Goal: Task Accomplishment & Management: Complete application form

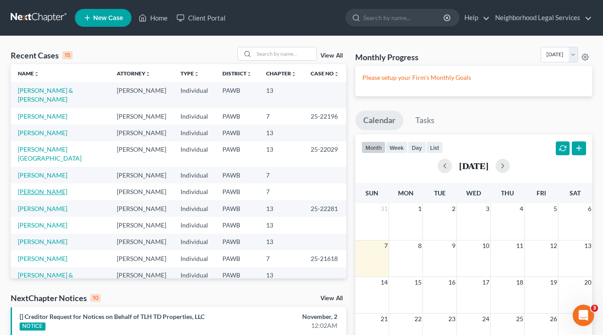
click at [45, 188] on link "[PERSON_NAME]" at bounding box center [42, 192] width 49 height 8
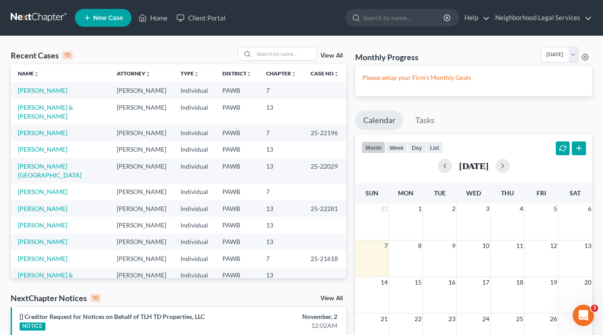
click at [92, 18] on link "New Case" at bounding box center [103, 18] width 57 height 18
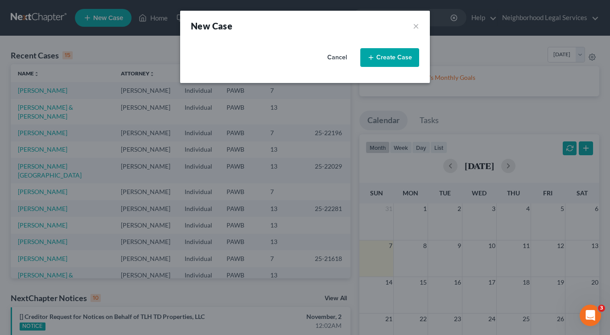
select select "69"
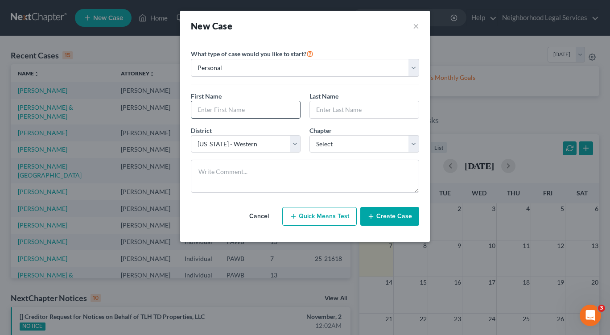
click at [236, 114] on input "text" at bounding box center [245, 109] width 109 height 17
type input "[PERSON_NAME]"
click at [346, 111] on input "text" at bounding box center [364, 109] width 109 height 17
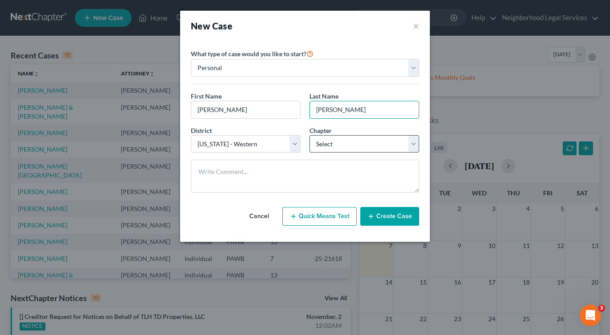
type input "[PERSON_NAME]"
click at [414, 144] on select "Select 7 11 12 13" at bounding box center [364, 144] width 110 height 18
select select "0"
click at [309, 135] on select "Select 7 11 12 13" at bounding box center [364, 144] width 110 height 18
click at [390, 214] on button "Create Case" at bounding box center [389, 216] width 59 height 19
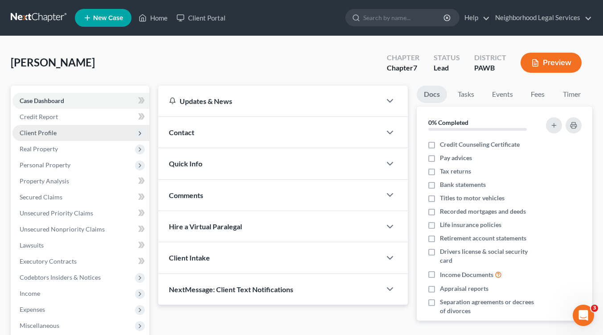
click at [49, 132] on span "Client Profile" at bounding box center [38, 133] width 37 height 8
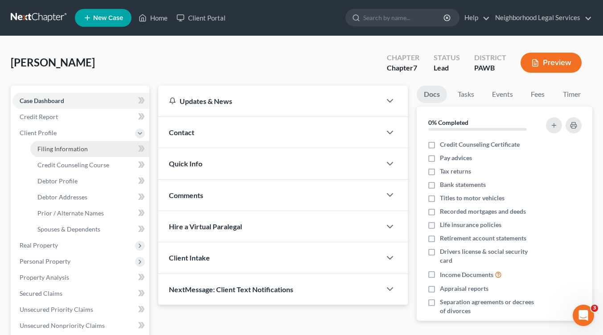
click at [62, 150] on span "Filing Information" at bounding box center [62, 149] width 50 height 8
select select "1"
select select "0"
select select "69"
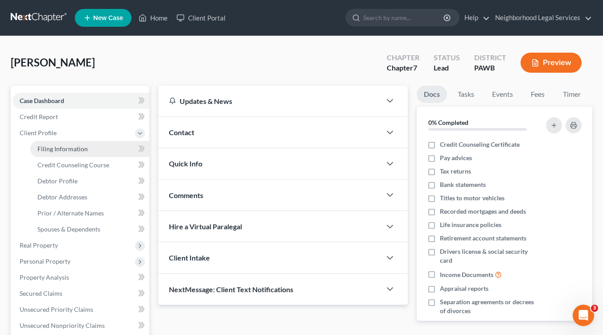
select select "39"
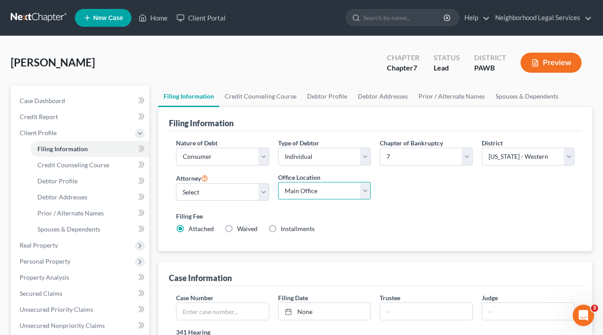
click at [365, 190] on select "Main Office [GEOGRAPHIC_DATA]" at bounding box center [324, 191] width 93 height 18
select select "1"
click at [278, 182] on select "Main Office [GEOGRAPHIC_DATA]" at bounding box center [324, 191] width 93 height 18
click at [261, 192] on select "Select [PERSON_NAME] [PERSON_NAME] [PERSON_NAME] - PAWB [PERSON_NAME] - PAWB [P…" at bounding box center [222, 192] width 93 height 18
select select "3"
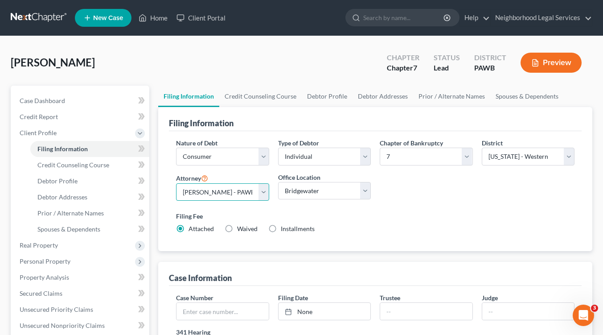
click at [176, 183] on select "Select [PERSON_NAME] [PERSON_NAME] [PERSON_NAME] - PAWB [PERSON_NAME] - PAWB [P…" at bounding box center [222, 192] width 93 height 18
click at [281, 230] on label "Installments Installments" at bounding box center [298, 228] width 34 height 9
click at [284, 230] on input "Installments Installments" at bounding box center [287, 227] width 6 height 6
radio input "true"
radio input "false"
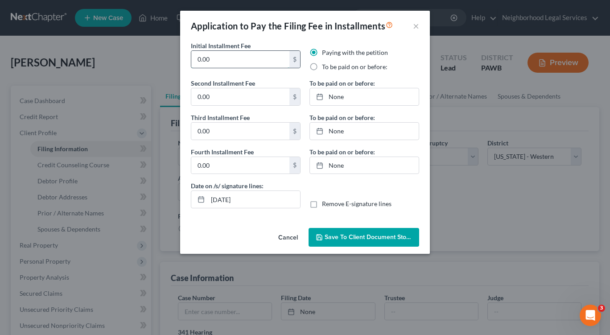
click at [245, 66] on input "0.00" at bounding box center [240, 59] width 98 height 17
type input "0"
type input "84.50"
click at [322, 66] on label "To be paid on or before:" at bounding box center [355, 66] width 66 height 9
click at [325, 66] on input "To be paid on or before:" at bounding box center [328, 65] width 6 height 6
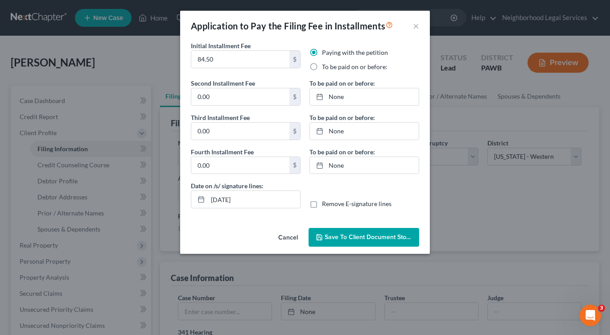
radio input "true"
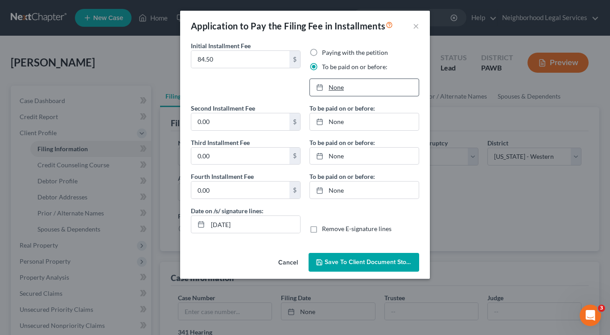
click at [320, 87] on icon at bounding box center [319, 87] width 7 height 7
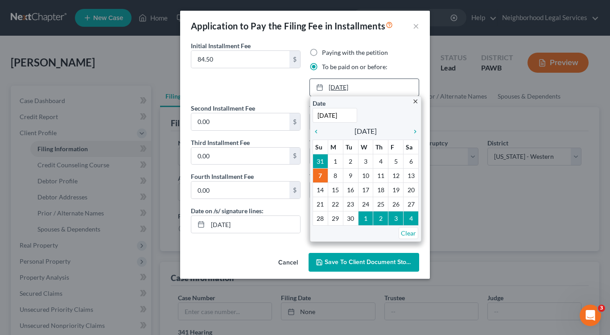
click at [328, 87] on div at bounding box center [322, 87] width 12 height 8
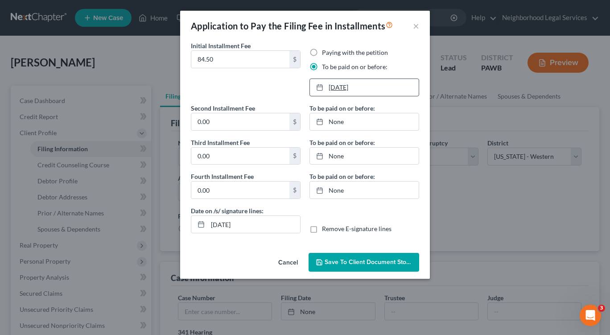
click at [333, 85] on link "[DATE]" at bounding box center [364, 87] width 109 height 17
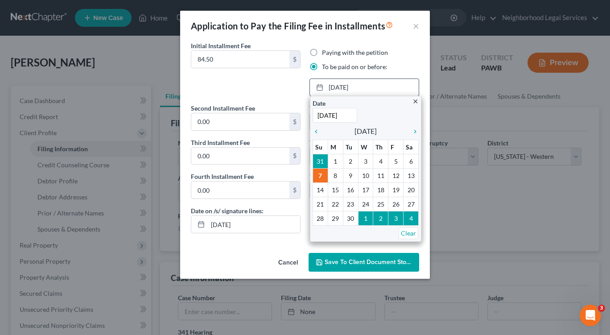
click at [318, 115] on input "[DATE]" at bounding box center [335, 115] width 45 height 15
type input "[DATE]"
click at [480, 202] on div "Application to Pay the Filing Fee in Installments × Initial Installment Fee 84.…" at bounding box center [305, 167] width 610 height 335
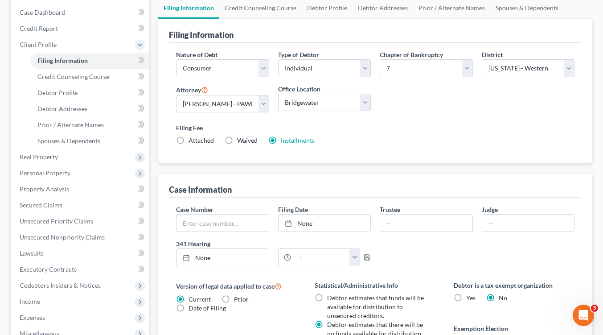
scroll to position [89, 0]
click at [281, 140] on label "Installments Installments" at bounding box center [298, 139] width 34 height 9
click at [284, 140] on input "Installments Installments" at bounding box center [287, 138] width 6 height 6
click at [281, 140] on label "Installments Installments" at bounding box center [298, 139] width 34 height 9
click at [284, 140] on input "Installments Installments" at bounding box center [287, 138] width 6 height 6
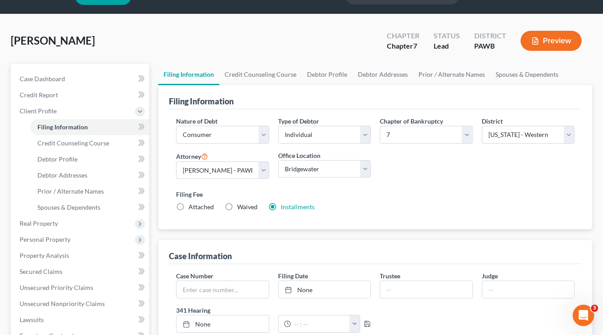
scroll to position [21, 0]
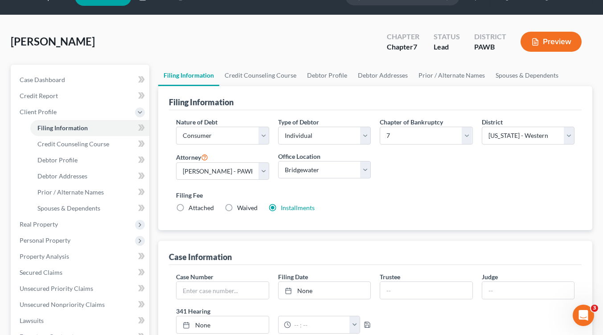
click at [189, 208] on label "Attached" at bounding box center [201, 207] width 25 height 9
click at [192, 208] on input "Attached" at bounding box center [195, 206] width 6 height 6
radio input "true"
click at [281, 206] on label "Installments Installments" at bounding box center [298, 207] width 34 height 9
click at [284, 206] on input "Installments Installments" at bounding box center [287, 206] width 6 height 6
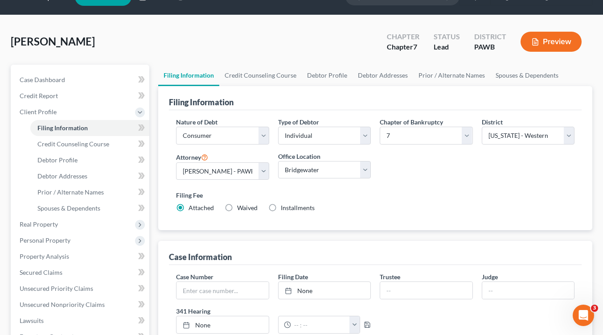
radio input "true"
radio input "false"
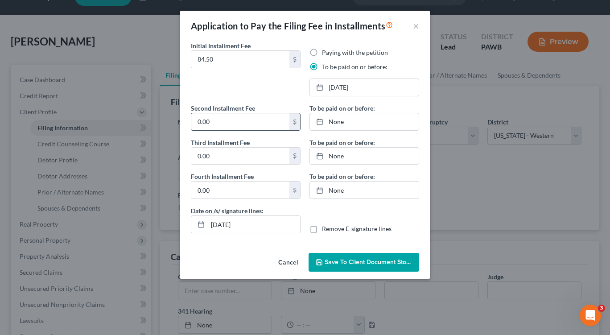
click at [216, 121] on input "0.00" at bounding box center [240, 121] width 98 height 17
type input "84.50"
click at [331, 124] on link "[DATE]" at bounding box center [364, 121] width 109 height 17
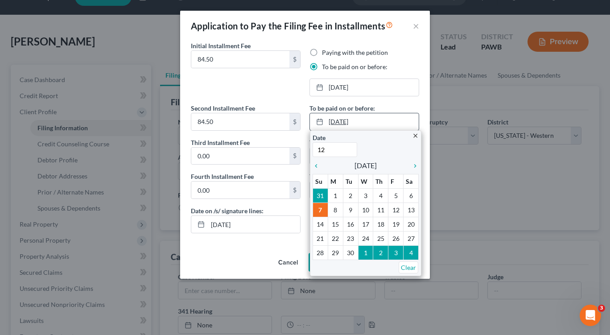
type input "[DATE]"
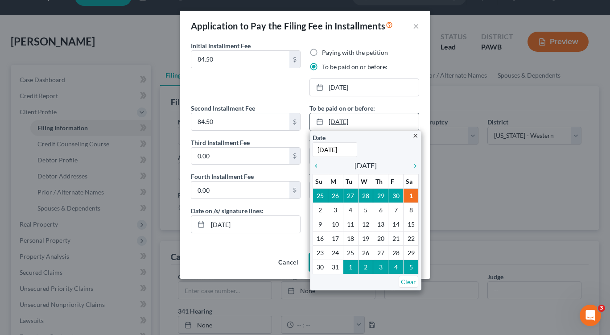
click at [329, 120] on link "[DATE]" at bounding box center [364, 121] width 109 height 17
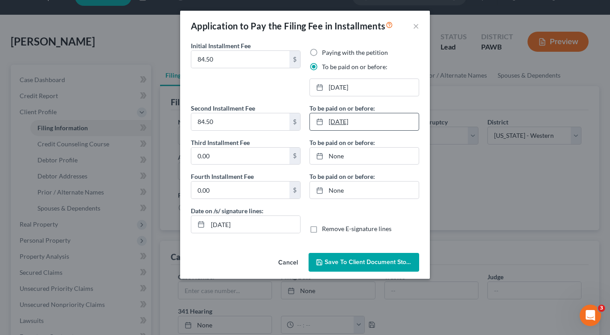
drag, startPoint x: 342, startPoint y: 118, endPoint x: 342, endPoint y: 123, distance: 4.5
click at [342, 119] on link "[DATE]" at bounding box center [364, 121] width 109 height 17
click at [362, 121] on link "[DATE]" at bounding box center [364, 121] width 109 height 17
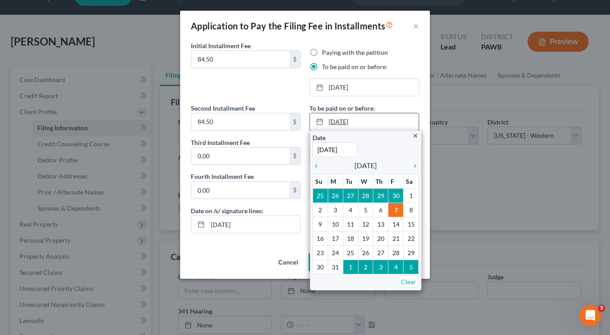
click at [361, 120] on link "[DATE]" at bounding box center [364, 121] width 109 height 17
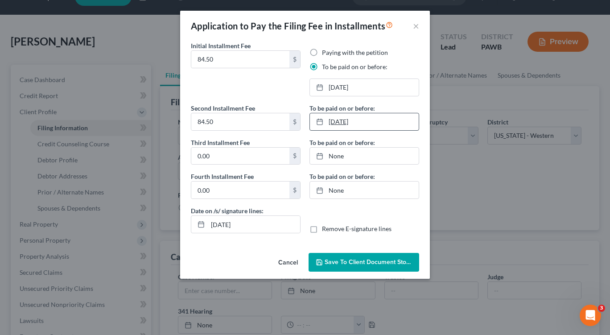
click at [356, 118] on link "[DATE]" at bounding box center [364, 121] width 109 height 17
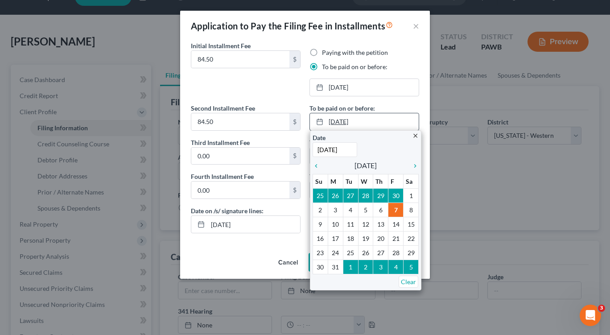
click at [355, 119] on link "[DATE]" at bounding box center [364, 121] width 109 height 17
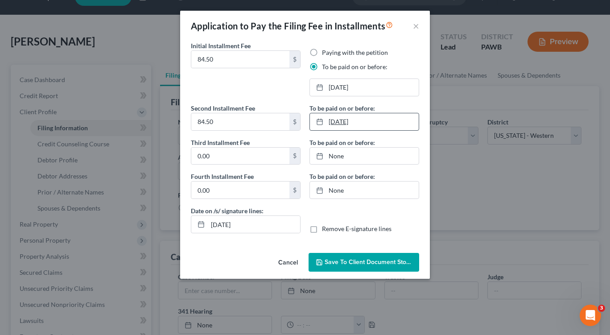
click at [329, 120] on link "[DATE]" at bounding box center [364, 121] width 109 height 17
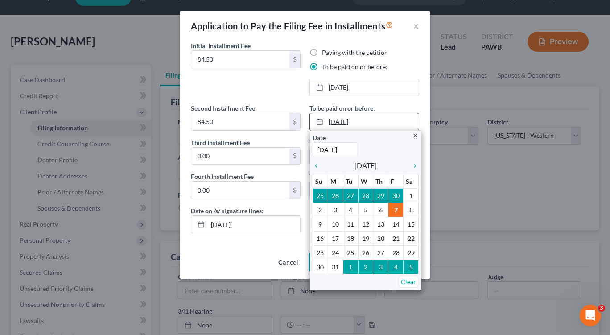
click at [342, 121] on link "[DATE]" at bounding box center [364, 121] width 109 height 17
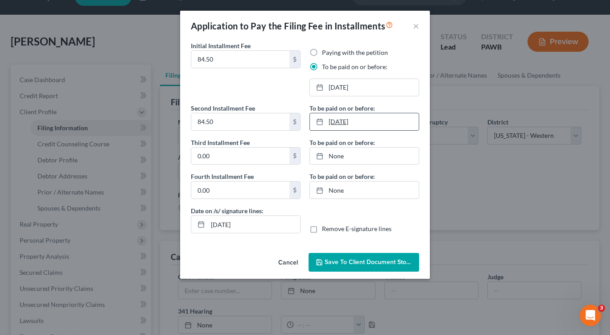
click at [346, 123] on link "[DATE]" at bounding box center [364, 121] width 109 height 17
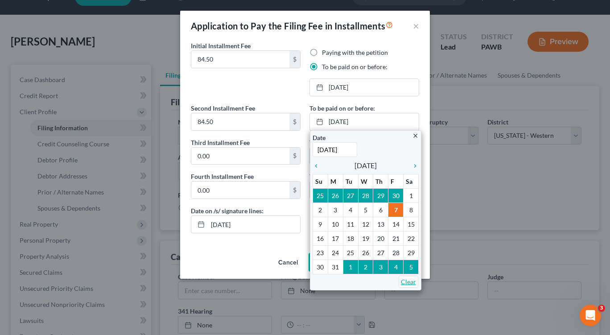
click at [410, 283] on link "Clear" at bounding box center [409, 282] width 20 height 12
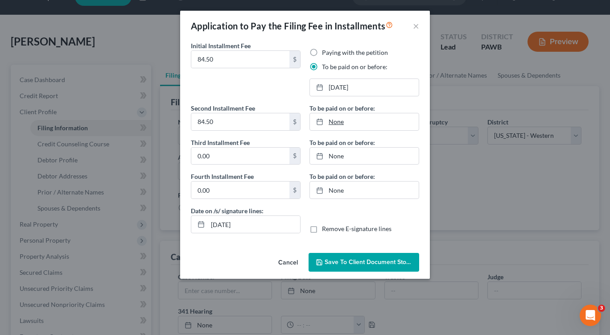
type input "[DATE]"
drag, startPoint x: 331, startPoint y: 120, endPoint x: 338, endPoint y: 125, distance: 8.7
click at [332, 120] on link "[DATE]" at bounding box center [364, 121] width 109 height 17
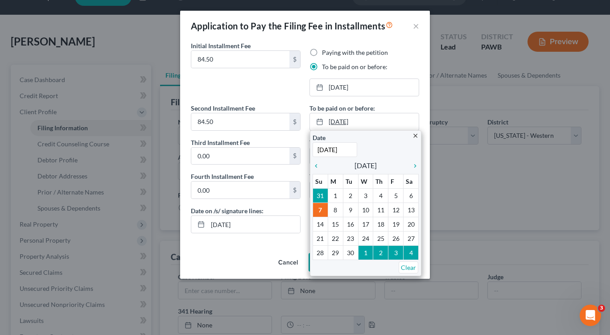
click at [331, 120] on link "[DATE]" at bounding box center [364, 121] width 109 height 17
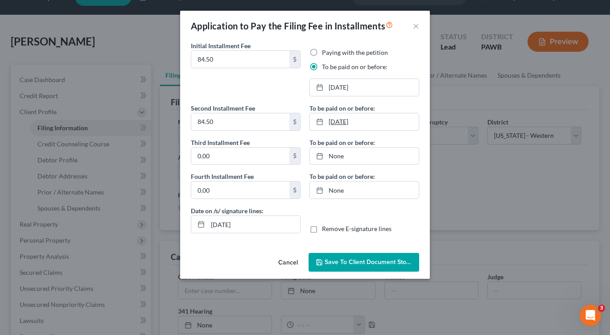
click at [331, 121] on link "[DATE]" at bounding box center [364, 121] width 109 height 17
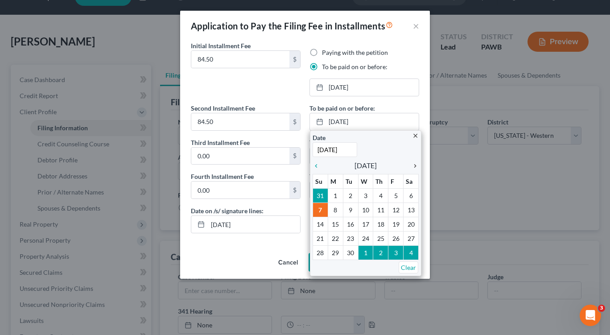
click at [412, 164] on icon "chevron_right" at bounding box center [413, 165] width 12 height 7
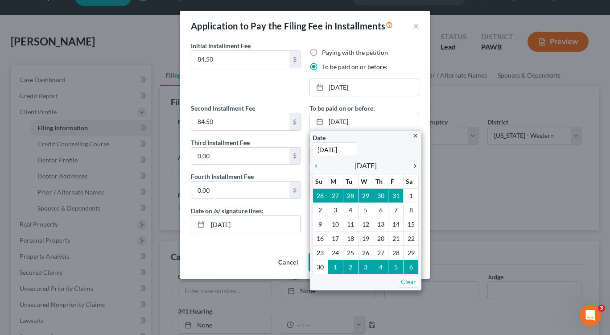
click at [412, 164] on icon "chevron_right" at bounding box center [413, 165] width 12 height 7
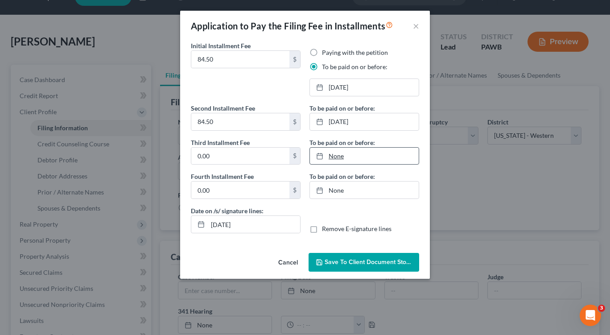
type input "[DATE]"
click at [321, 156] on icon at bounding box center [319, 155] width 7 height 7
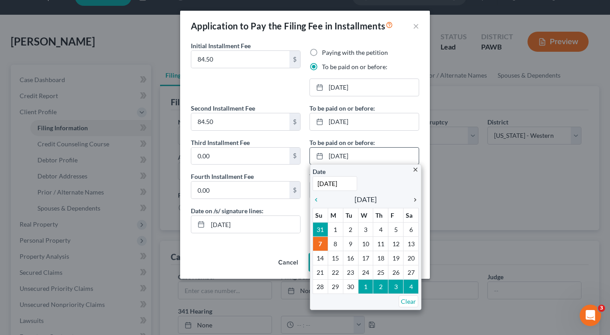
click at [413, 199] on icon "chevron_right" at bounding box center [413, 199] width 12 height 7
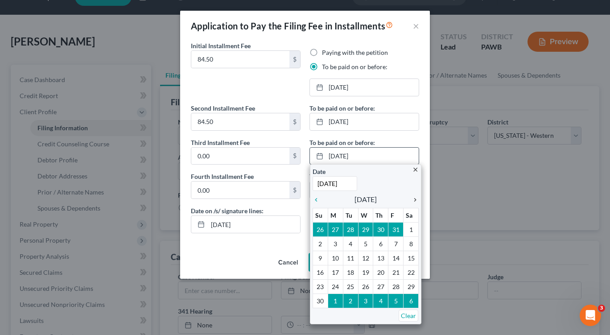
click at [413, 199] on icon "chevron_right" at bounding box center [413, 199] width 12 height 7
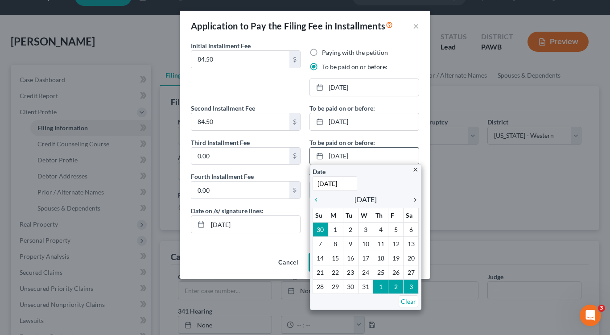
click at [413, 199] on icon "chevron_right" at bounding box center [413, 199] width 12 height 7
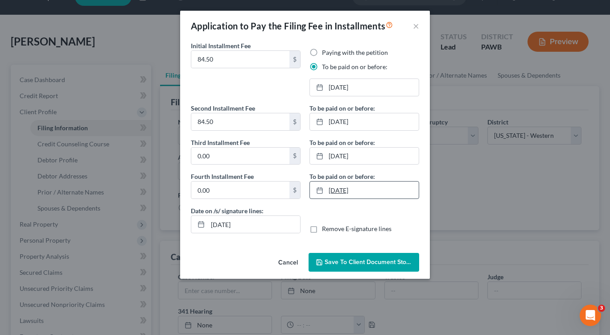
type input "[DATE]"
click at [319, 191] on icon at bounding box center [319, 190] width 7 height 7
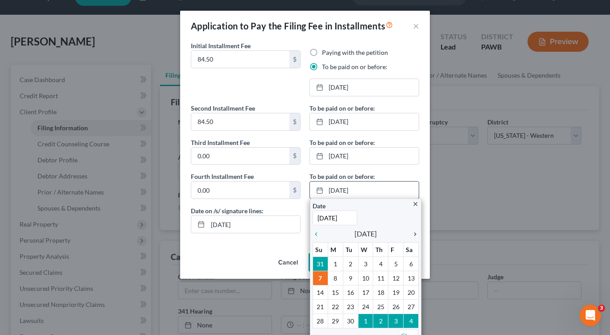
click at [413, 234] on icon "chevron_right" at bounding box center [413, 233] width 12 height 7
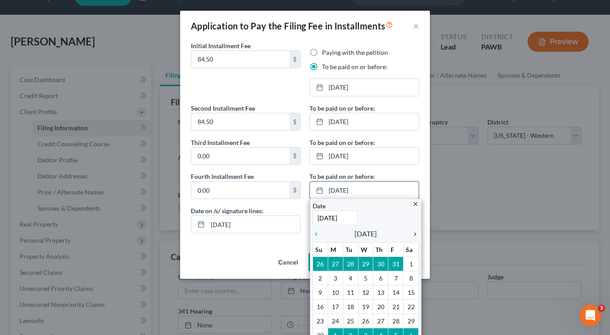
click at [413, 234] on icon "chevron_right" at bounding box center [413, 233] width 12 height 7
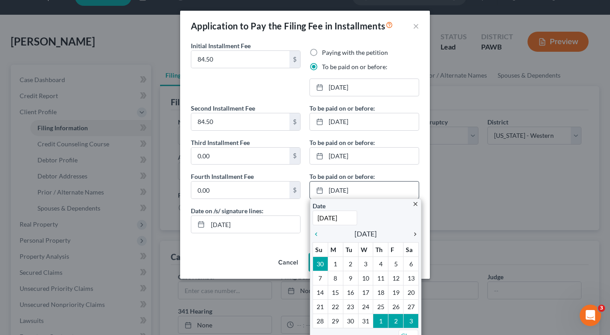
click at [413, 233] on icon "chevron_right" at bounding box center [413, 233] width 12 height 7
click at [413, 231] on icon "chevron_right" at bounding box center [413, 233] width 12 height 7
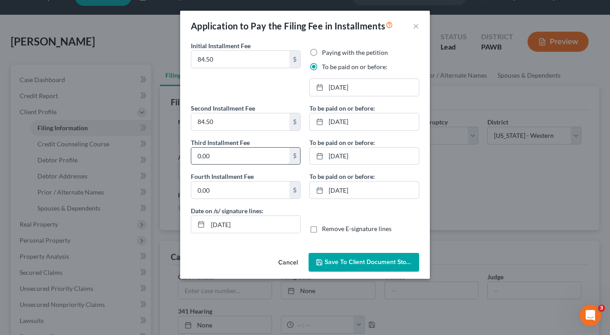
click at [213, 157] on input "0.00" at bounding box center [240, 156] width 98 height 17
type input "84.50"
click at [195, 189] on input "0.00" at bounding box center [240, 189] width 98 height 17
type input "84.50"
click at [217, 224] on input "[DATE]" at bounding box center [254, 224] width 92 height 17
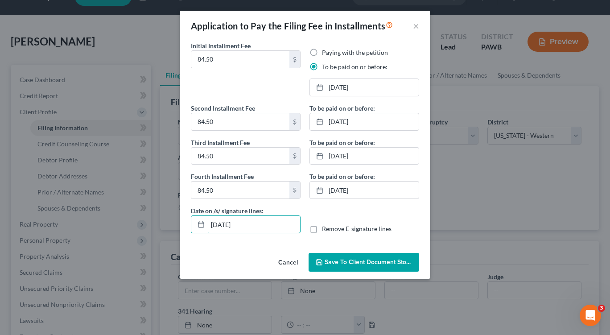
type input "[DATE]"
click at [365, 260] on span "Save to Client Document Storage" at bounding box center [372, 262] width 95 height 8
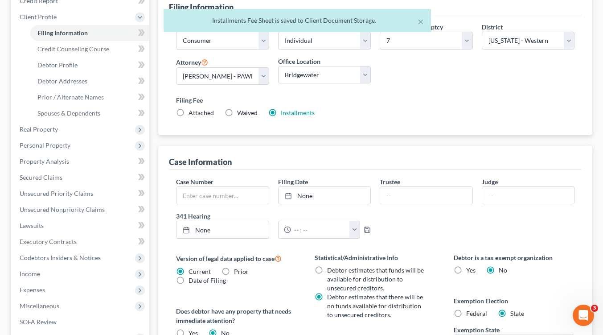
scroll to position [155, 0]
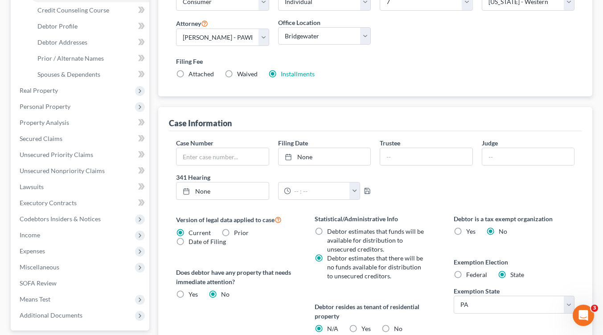
click at [466, 277] on label "Federal" at bounding box center [476, 274] width 21 height 9
click at [470, 276] on input "Federal" at bounding box center [473, 273] width 6 height 6
radio input "true"
radio input "false"
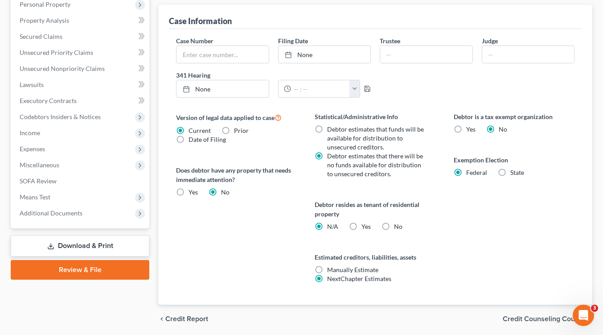
scroll to position [288, 0]
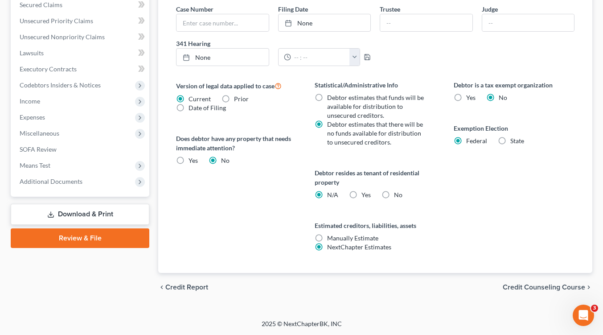
click at [520, 285] on span "Credit Counseling Course" at bounding box center [544, 287] width 82 height 7
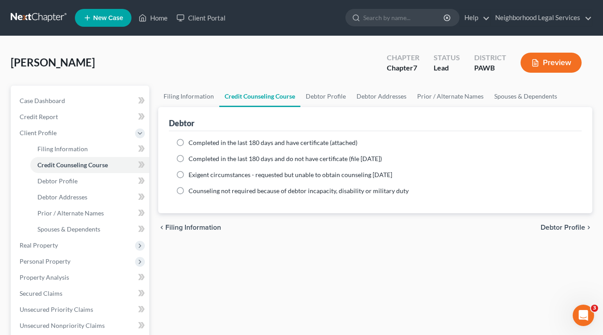
click at [560, 224] on span "Debtor Profile" at bounding box center [563, 227] width 45 height 7
select select "0"
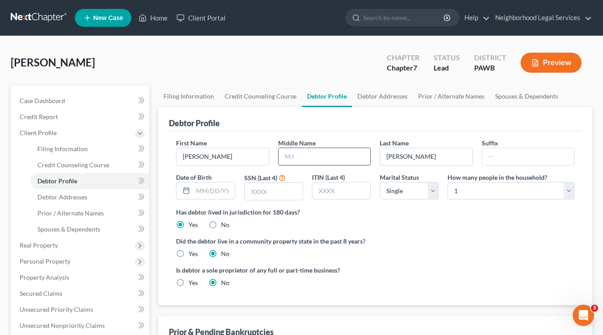
click at [295, 160] on input "text" at bounding box center [325, 156] width 92 height 17
type input "[PERSON_NAME]"
click at [247, 187] on input "text" at bounding box center [274, 191] width 58 height 17
type input "6474"
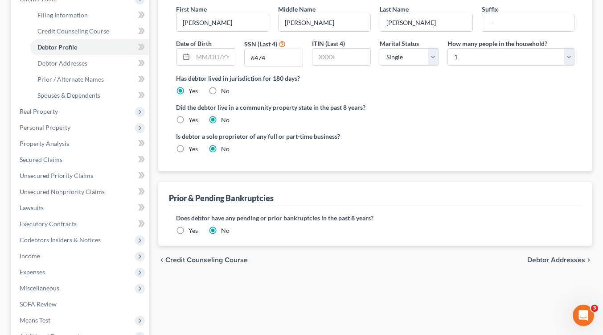
click at [540, 261] on span "Debtor Addresses" at bounding box center [556, 259] width 58 height 7
select select "0"
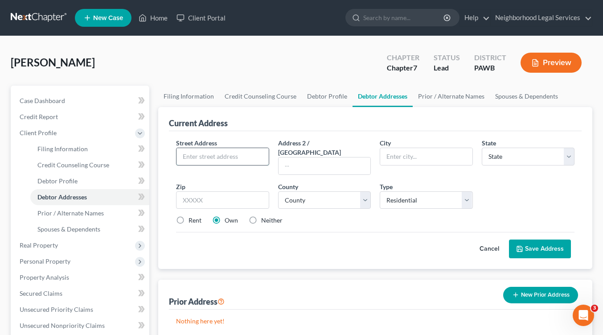
click at [237, 153] on input "text" at bounding box center [223, 156] width 92 height 17
type input "[STREET_ADDRESS]"
click at [408, 158] on input "text" at bounding box center [426, 156] width 92 height 17
type input "Freedom"
click at [570, 159] on select "State [US_STATE] AK AR AZ CA CO CT DE DC [GEOGRAPHIC_DATA] [GEOGRAPHIC_DATA] GU…" at bounding box center [528, 157] width 93 height 18
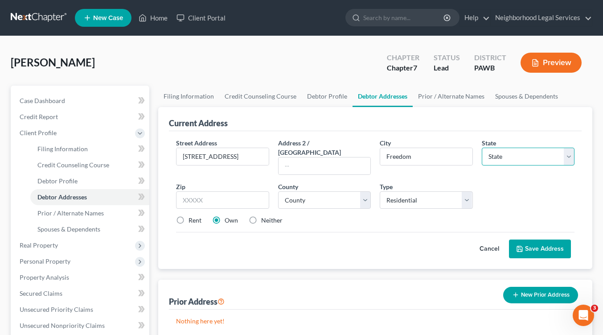
select select "39"
click at [482, 148] on select "State [US_STATE] AK AR AZ CA CO CT DE DC [GEOGRAPHIC_DATA] [GEOGRAPHIC_DATA] GU…" at bounding box center [528, 157] width 93 height 18
click at [246, 191] on input "text" at bounding box center [222, 200] width 93 height 18
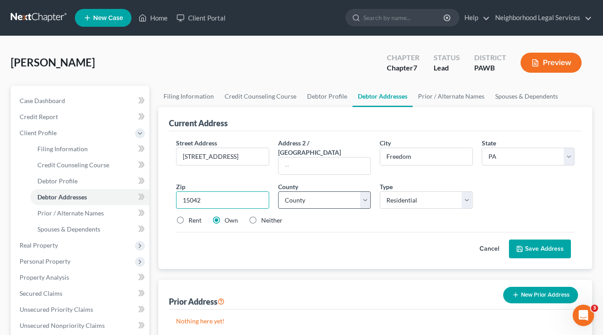
type input "15042"
click at [367, 191] on select "County [GEOGRAPHIC_DATA] [GEOGRAPHIC_DATA] [GEOGRAPHIC_DATA] [GEOGRAPHIC_DATA] …" at bounding box center [324, 200] width 93 height 18
select select "3"
click at [278, 191] on select "County [GEOGRAPHIC_DATA] [GEOGRAPHIC_DATA] [GEOGRAPHIC_DATA] [GEOGRAPHIC_DATA] …" at bounding box center [324, 200] width 93 height 18
click at [261, 216] on label "Neither" at bounding box center [271, 220] width 21 height 9
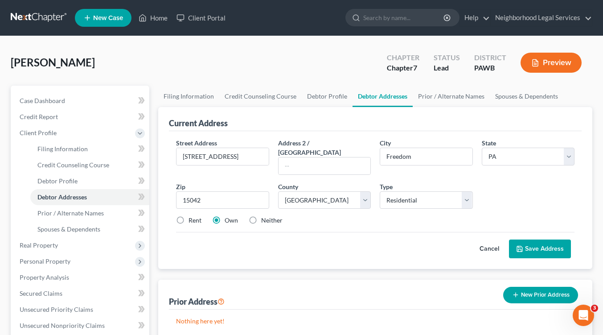
click at [265, 216] on input "Neither" at bounding box center [268, 219] width 6 height 6
radio input "true"
click at [541, 239] on button "Save Address" at bounding box center [540, 248] width 62 height 19
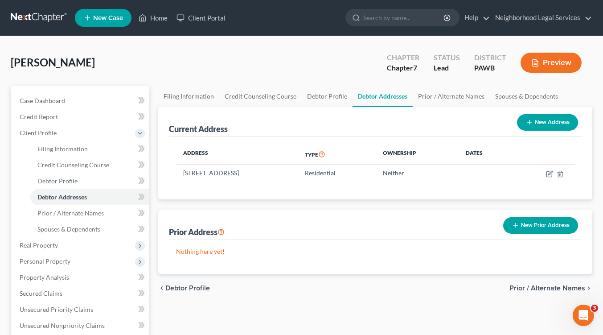
click at [544, 289] on span "Prior / Alternate Names" at bounding box center [548, 287] width 76 height 7
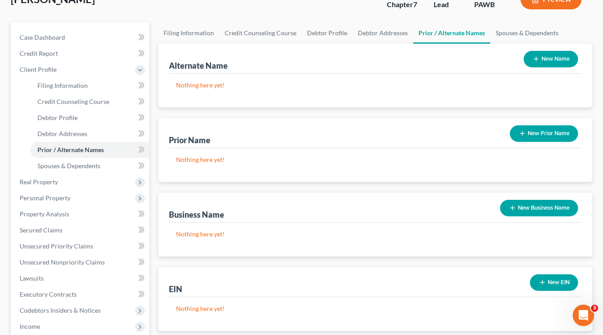
scroll to position [134, 0]
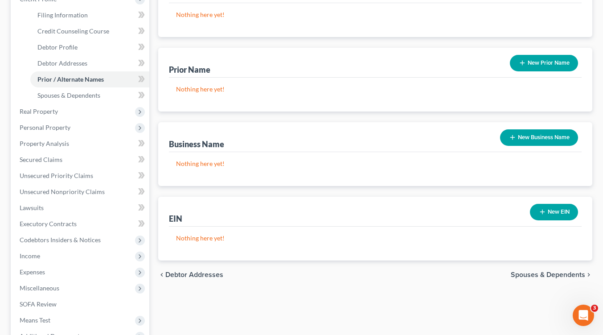
click at [549, 274] on span "Spouses & Dependents" at bounding box center [548, 274] width 74 height 7
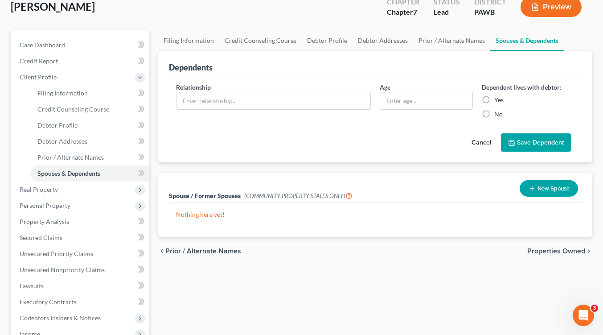
scroll to position [89, 0]
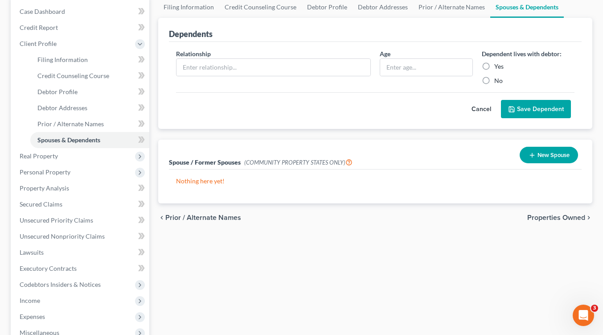
click at [535, 216] on span "Properties Owned" at bounding box center [556, 217] width 58 height 7
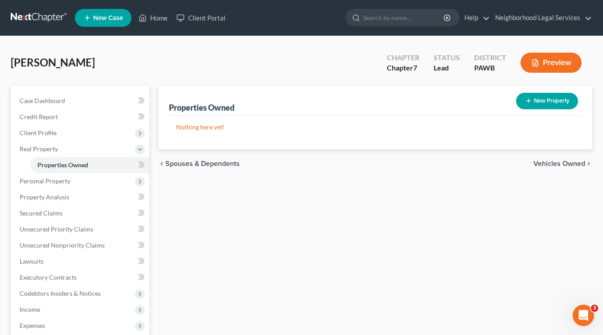
click at [547, 165] on span "Vehicles Owned" at bounding box center [560, 163] width 52 height 7
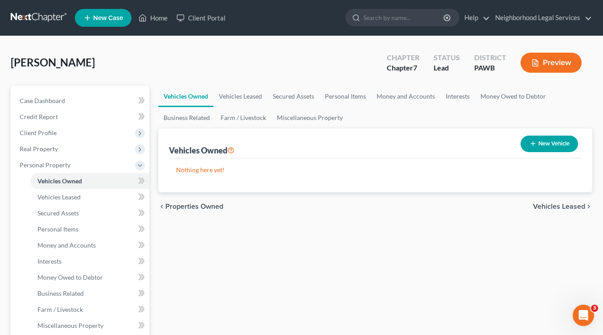
click at [556, 145] on button "New Vehicle" at bounding box center [550, 144] width 58 height 16
select select "0"
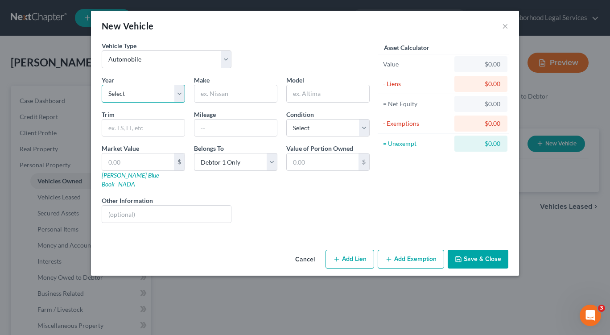
click at [180, 94] on select "Select 2026 2025 2024 2023 2022 2021 2020 2019 2018 2017 2016 2015 2014 2013 20…" at bounding box center [143, 94] width 83 height 18
select select "5"
click at [102, 85] on select "Select 2026 2025 2024 2023 2022 2021 2020 2019 2018 2017 2016 2015 2014 2013 20…" at bounding box center [143, 94] width 83 height 18
click at [210, 95] on input "text" at bounding box center [235, 93] width 82 height 17
type input "Ford"
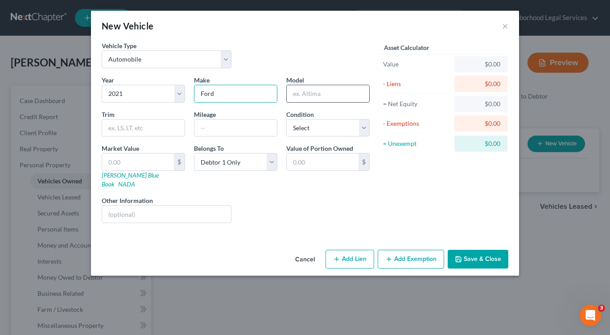
click at [294, 91] on input "text" at bounding box center [328, 93] width 82 height 17
type input "Ecosport"
click at [236, 124] on input "text" at bounding box center [235, 127] width 82 height 17
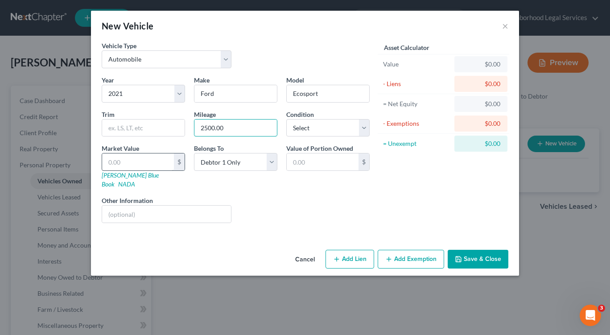
type input "2500.00"
click at [136, 159] on input "text" at bounding box center [138, 161] width 72 height 17
type input "1"
type input "1.00"
type input "10"
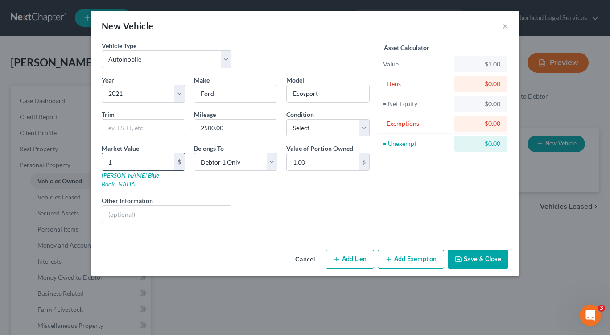
type input "10.00"
type input "100"
type input "100.00"
type input "1000"
type input "1,000.00"
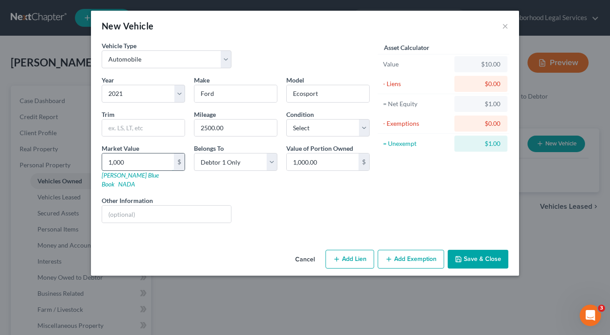
type input "1,0000"
type input "10,000.00"
click at [401, 253] on button "Add Exemption" at bounding box center [411, 259] width 66 height 19
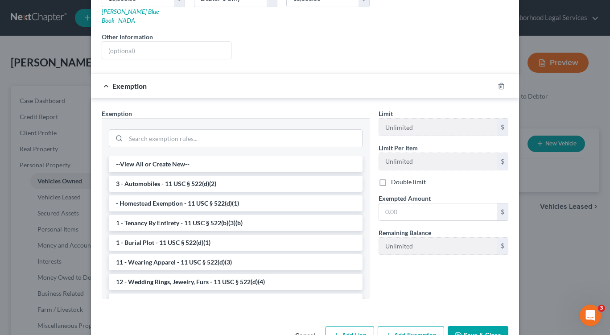
scroll to position [178, 0]
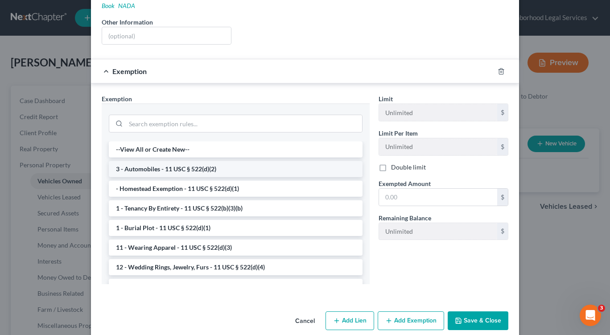
click at [206, 161] on li "3 - Automobiles - 11 USC § 522(d)(2)" at bounding box center [236, 169] width 254 height 16
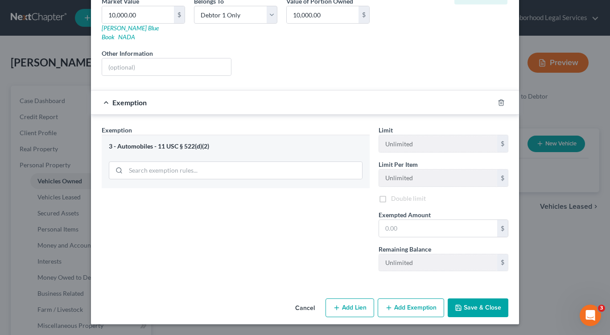
scroll to position [138, 0]
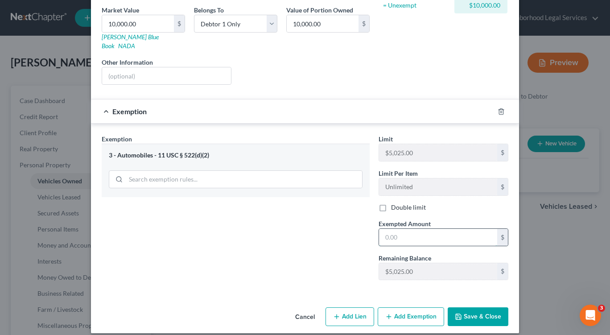
click at [421, 235] on input "text" at bounding box center [438, 237] width 118 height 17
type input "5,025.00"
click at [468, 309] on button "Save & Close" at bounding box center [478, 316] width 61 height 19
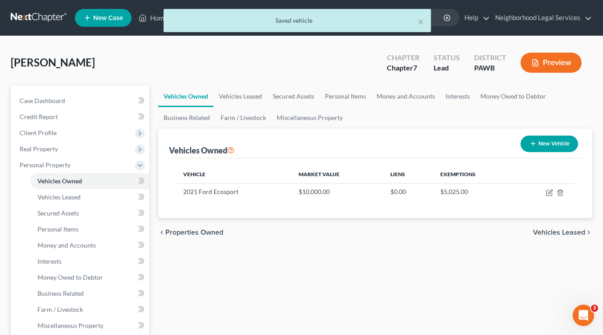
click at [562, 231] on span "Vehicles Leased" at bounding box center [559, 232] width 52 height 7
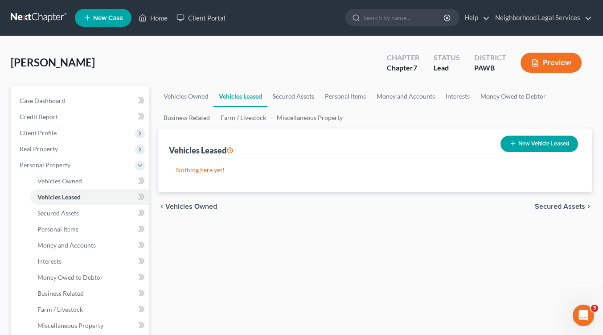
click at [553, 207] on span "Secured Assets" at bounding box center [560, 206] width 50 height 7
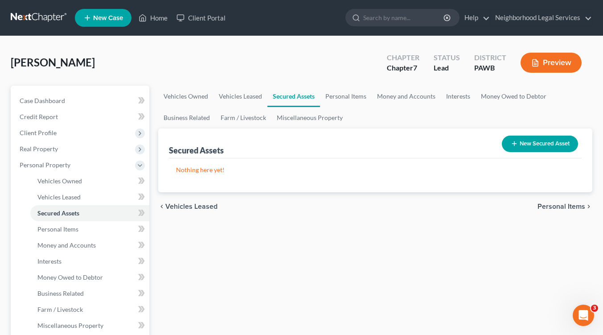
click at [552, 206] on span "Personal Items" at bounding box center [562, 206] width 48 height 7
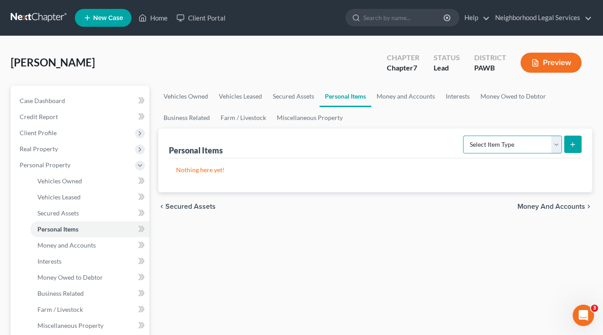
click at [553, 145] on select "Select Item Type Clothing Collectibles Of Value Electronics Firearms Household …" at bounding box center [512, 145] width 99 height 18
select select "household_goods"
click at [464, 136] on select "Select Item Type Clothing Collectibles Of Value Electronics Firearms Household …" at bounding box center [512, 145] width 99 height 18
click at [576, 145] on icon "submit" at bounding box center [572, 144] width 7 height 7
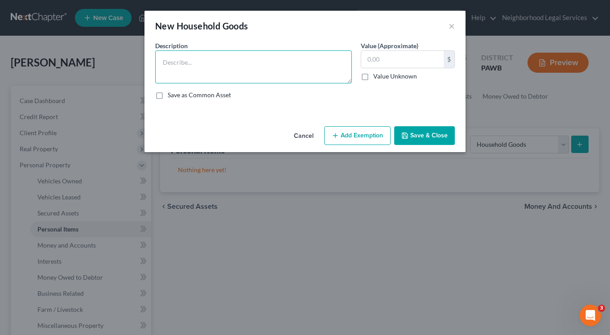
click at [241, 55] on textarea at bounding box center [253, 66] width 197 height 33
type textarea "bedding and kitchenware"
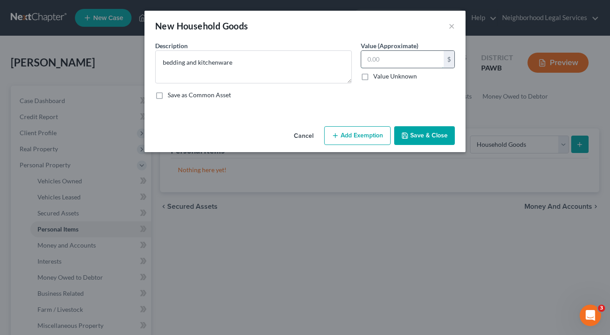
click at [422, 63] on input "text" at bounding box center [402, 59] width 82 height 17
type input "130.00"
click at [370, 133] on button "Add Exemption" at bounding box center [357, 135] width 66 height 19
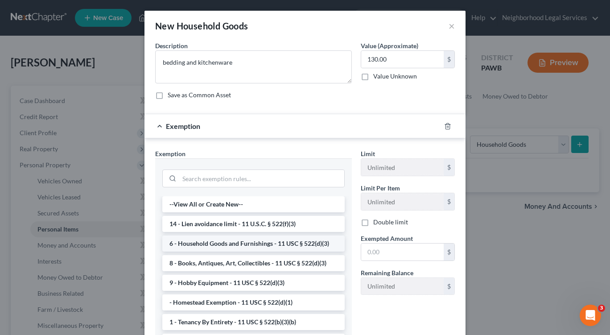
click at [275, 247] on li "6 - Household Goods and Furnishings - 11 USC § 522(d)(3)" at bounding box center [253, 243] width 182 height 16
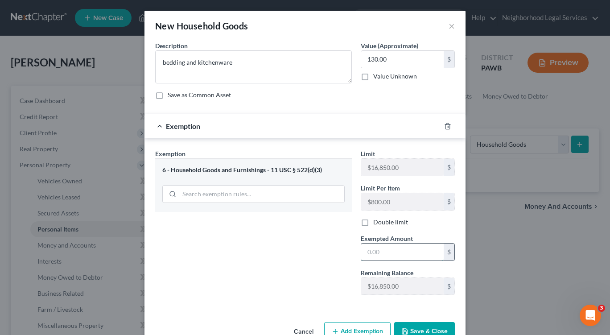
click at [400, 251] on input "text" at bounding box center [402, 251] width 82 height 17
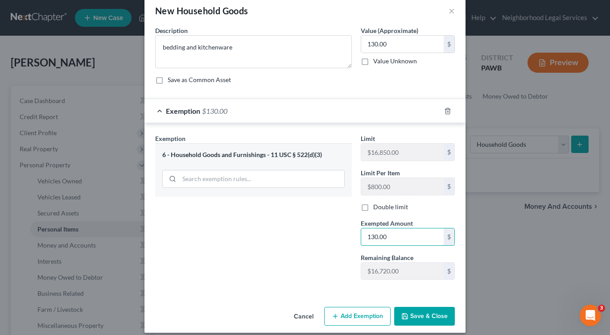
scroll to position [24, 0]
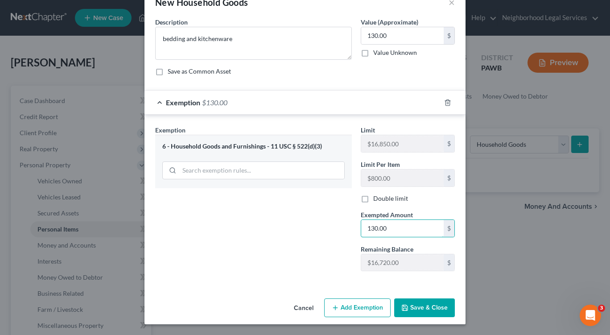
type input "130.00"
click at [440, 307] on button "Save & Close" at bounding box center [424, 307] width 61 height 19
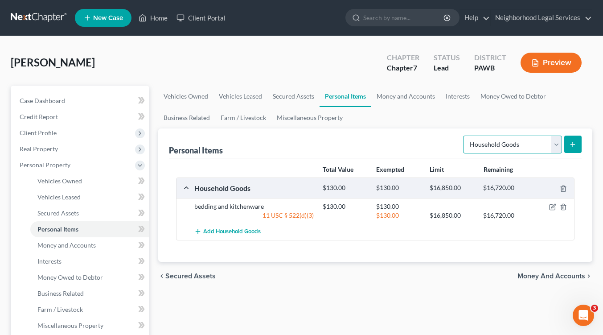
click at [557, 145] on select "Select Item Type Clothing Collectibles Of Value Electronics Firearms Household …" at bounding box center [512, 145] width 99 height 18
select select "electronics"
click at [464, 136] on select "Select Item Type Clothing Collectibles Of Value Electronics Firearms Household …" at bounding box center [512, 145] width 99 height 18
click at [571, 144] on icon "submit" at bounding box center [572, 144] width 7 height 7
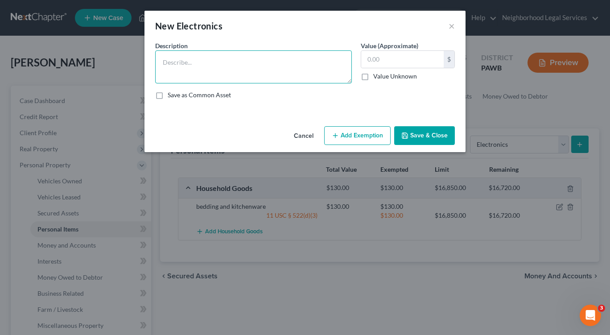
click at [191, 62] on textarea at bounding box center [253, 66] width 197 height 33
type textarea "television and computer"
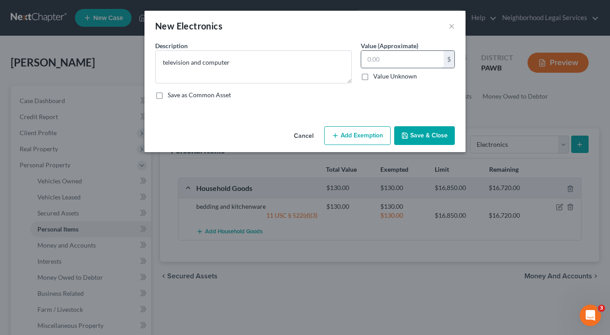
click at [427, 63] on input "text" at bounding box center [402, 59] width 82 height 17
type input "225.00"
click at [371, 138] on button "Add Exemption" at bounding box center [357, 135] width 66 height 19
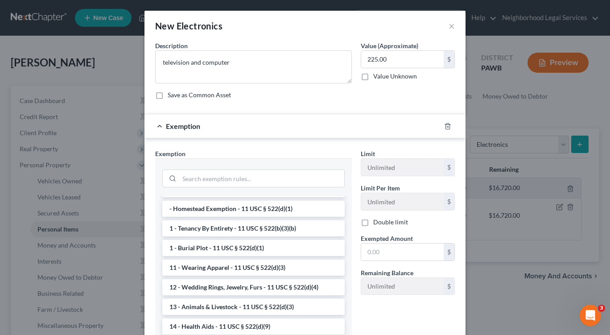
scroll to position [0, 0]
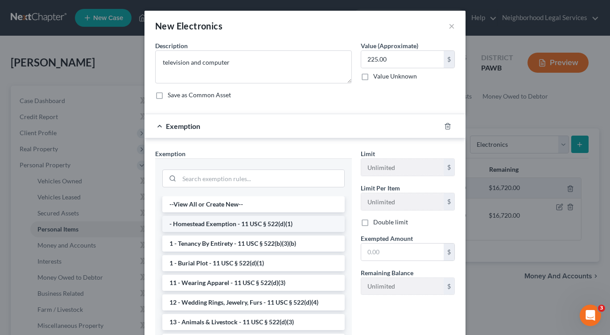
click at [238, 226] on li "- Homestead Exemption - 11 USC § 522(d)(1)" at bounding box center [253, 224] width 182 height 16
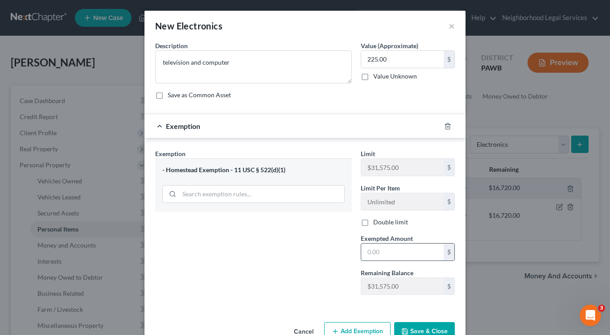
click at [381, 254] on input "text" at bounding box center [402, 251] width 82 height 17
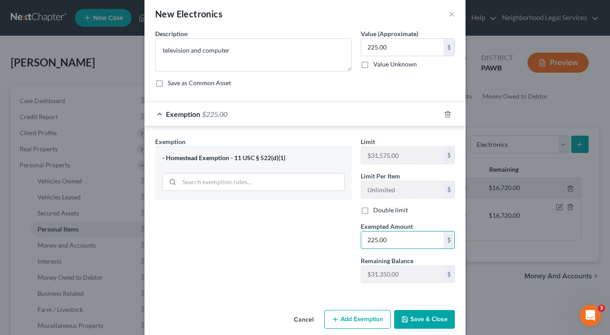
scroll to position [24, 0]
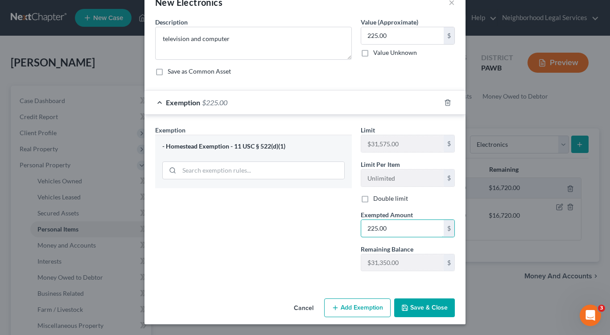
type input "225.00"
click at [409, 310] on button "Save & Close" at bounding box center [424, 307] width 61 height 19
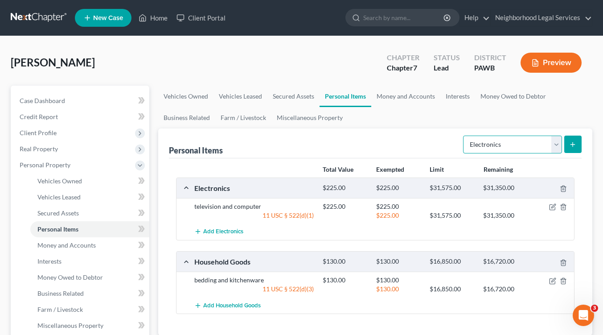
click at [557, 144] on select "Select Item Type Clothing Collectibles Of Value Electronics Firearms Household …" at bounding box center [512, 145] width 99 height 18
select select "clothing"
click at [464, 136] on select "Select Item Type Clothing Collectibles Of Value Electronics Firearms Household …" at bounding box center [512, 145] width 99 height 18
click at [570, 143] on icon "submit" at bounding box center [572, 144] width 7 height 7
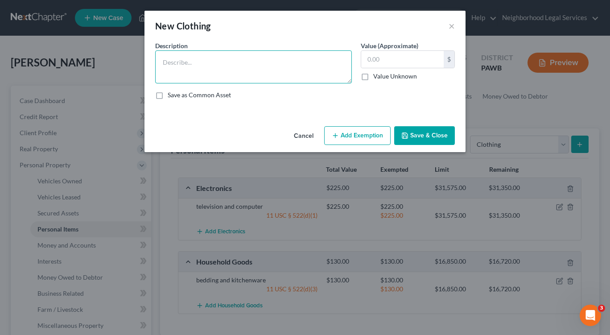
click at [190, 65] on textarea at bounding box center [253, 66] width 197 height 33
type textarea "debtor's clothing"
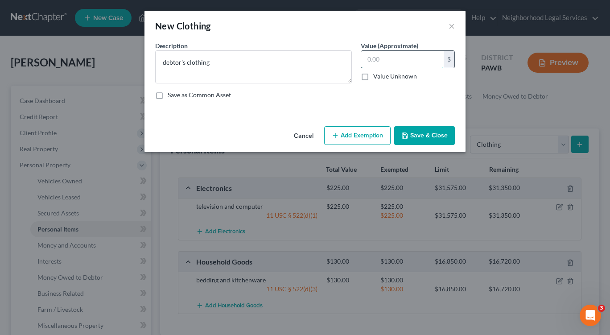
click at [394, 63] on input "text" at bounding box center [402, 59] width 82 height 17
type input "100.00"
click at [363, 136] on button "Add Exemption" at bounding box center [357, 135] width 66 height 19
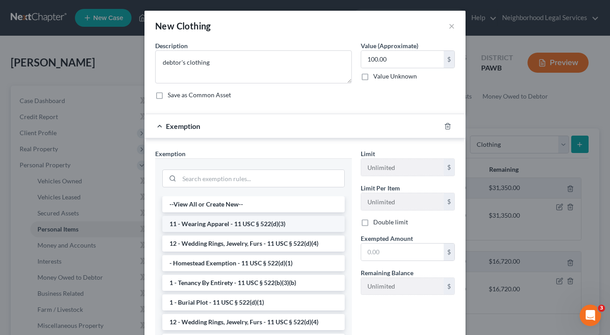
click at [278, 227] on li "11 - Wearing Apparel - 11 USC § 522(d)(3)" at bounding box center [253, 224] width 182 height 16
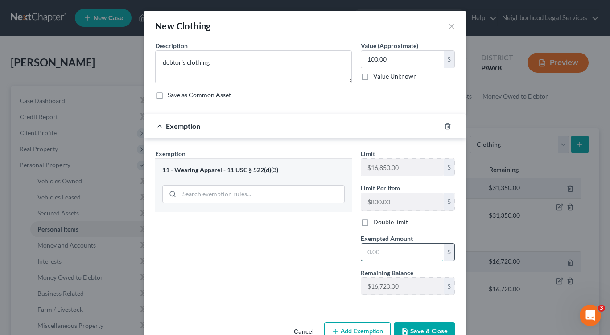
click at [368, 260] on input "text" at bounding box center [402, 251] width 82 height 17
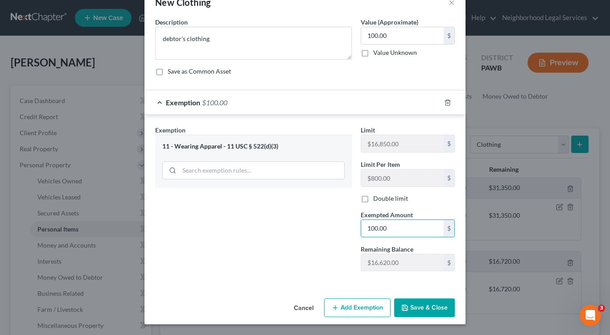
type input "100.00"
click at [417, 306] on button "Save & Close" at bounding box center [424, 307] width 61 height 19
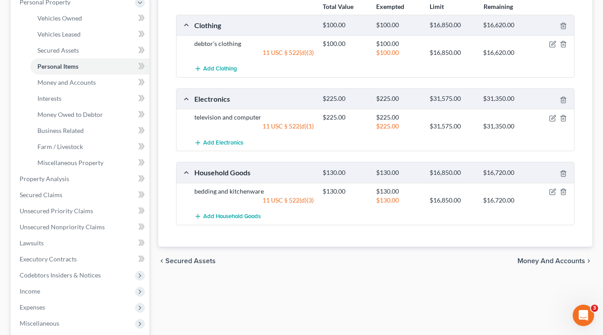
scroll to position [178, 0]
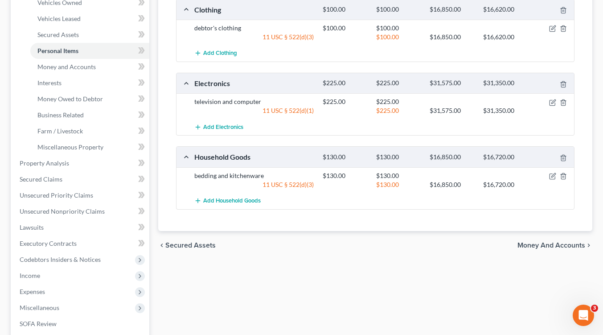
click at [564, 244] on span "Money and Accounts" at bounding box center [552, 245] width 68 height 7
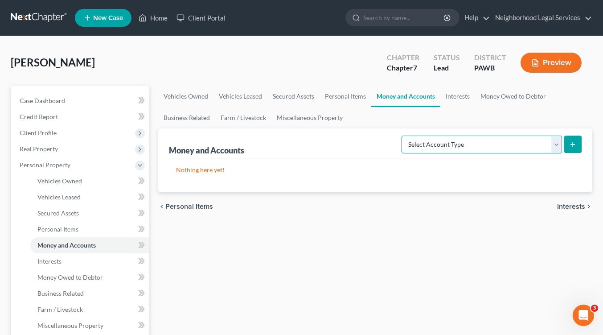
click at [554, 142] on select "Select Account Type Brokerage Cash on Hand Certificates of Deposit Checking Acc…" at bounding box center [482, 145] width 161 height 18
click at [403, 136] on select "Select Account Type Brokerage Cash on Hand Certificates of Deposit Checking Acc…" at bounding box center [482, 145] width 161 height 18
click at [553, 142] on select "Select Account Type Brokerage Cash on Hand Certificates of Deposit Checking Acc…" at bounding box center [482, 145] width 161 height 18
select select "checking"
click at [403, 136] on select "Select Account Type Brokerage Cash on Hand Certificates of Deposit Checking Acc…" at bounding box center [482, 145] width 161 height 18
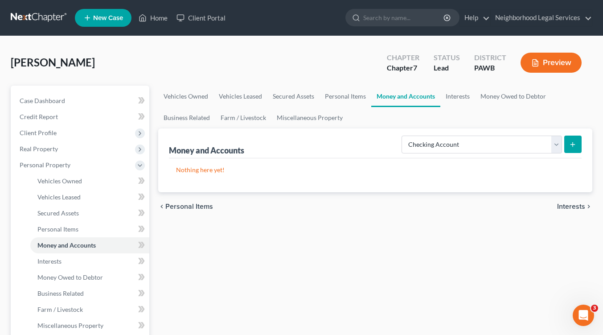
click at [572, 143] on icon "submit" at bounding box center [572, 144] width 7 height 7
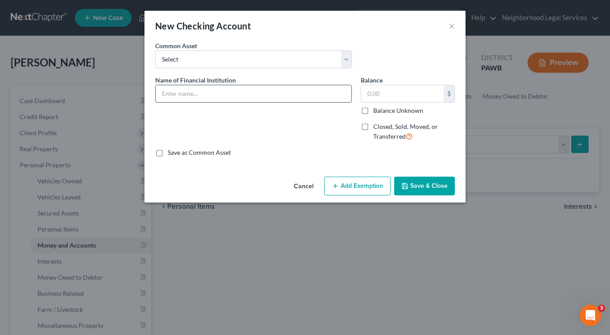
click at [247, 94] on input "text" at bounding box center [254, 93] width 196 height 17
type input "PNC Bank"
click at [398, 91] on input "text" at bounding box center [402, 93] width 82 height 17
type input "30.00"
click at [350, 187] on button "Add Exemption" at bounding box center [357, 186] width 66 height 19
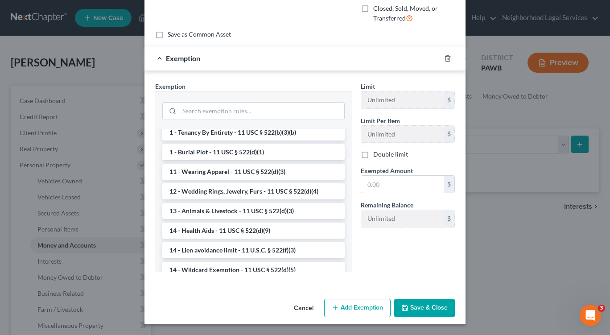
scroll to position [89, 0]
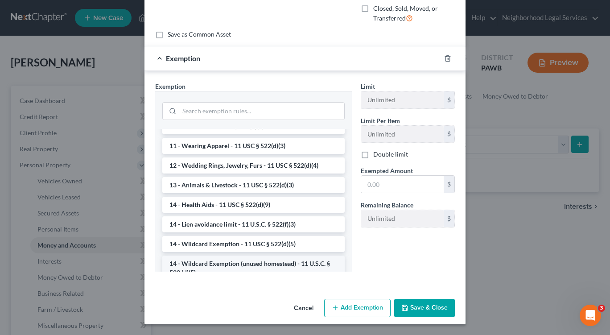
click at [313, 265] on li "14 - Wildcard Exemption (unused homestead) - 11 U.S.C. § 522 (d)(5)" at bounding box center [253, 267] width 182 height 25
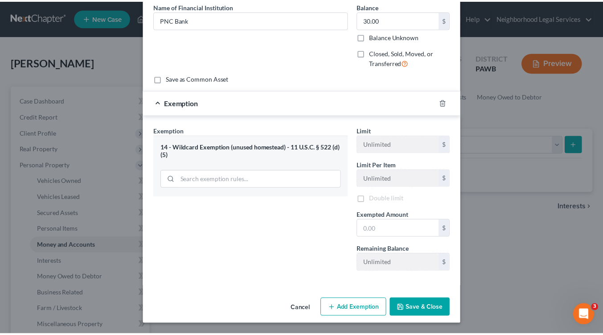
scroll to position [74, 0]
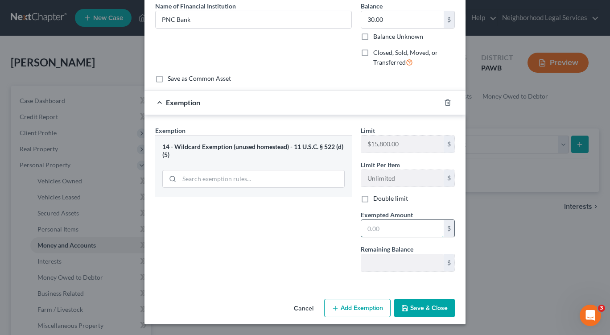
click at [379, 233] on input "text" at bounding box center [402, 228] width 82 height 17
type input "30.00"
click at [431, 307] on button "Save & Close" at bounding box center [424, 308] width 61 height 19
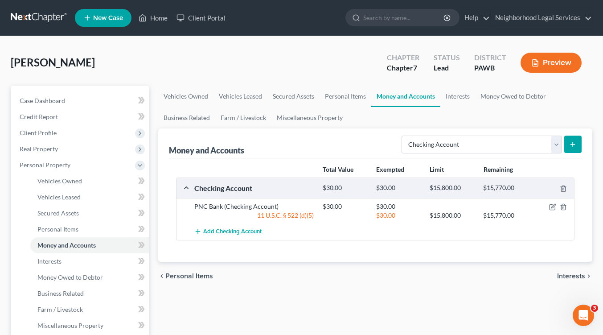
click at [575, 273] on span "Interests" at bounding box center [571, 275] width 28 height 7
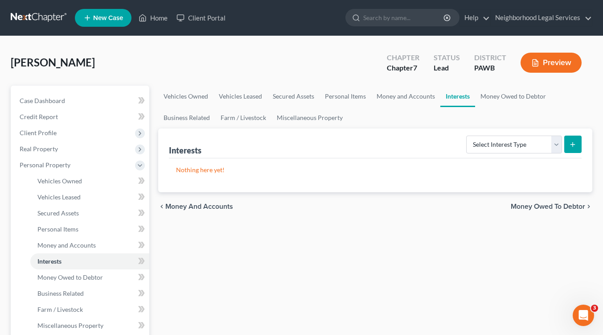
click at [552, 206] on span "Money Owed to Debtor" at bounding box center [548, 206] width 74 height 7
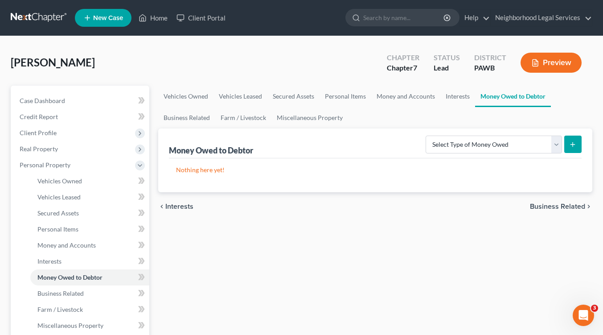
click at [550, 209] on span "Business Related" at bounding box center [557, 206] width 55 height 7
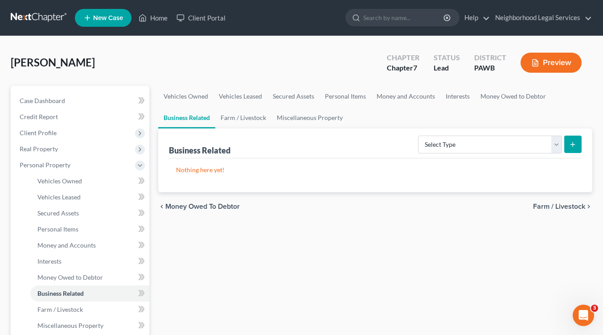
click at [552, 207] on span "Farm / Livestock" at bounding box center [559, 206] width 52 height 7
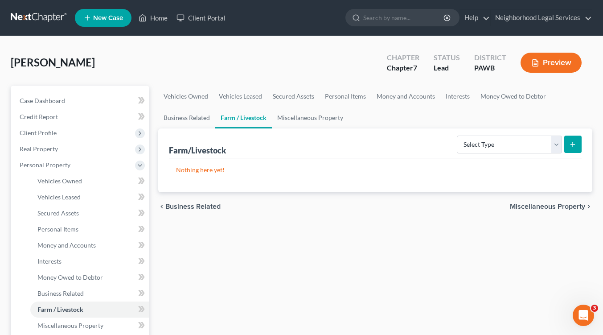
click at [553, 210] on span "Miscellaneous Property" at bounding box center [547, 206] width 75 height 7
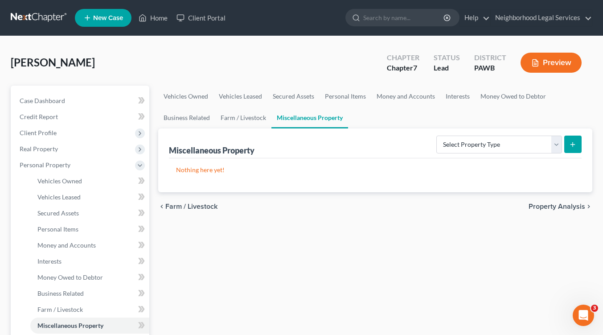
click at [553, 210] on span "Property Analysis" at bounding box center [557, 206] width 57 height 7
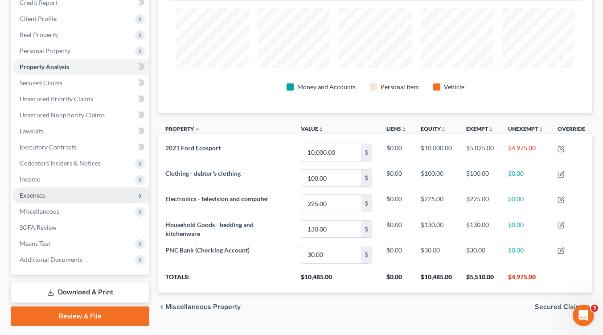
scroll to position [134, 0]
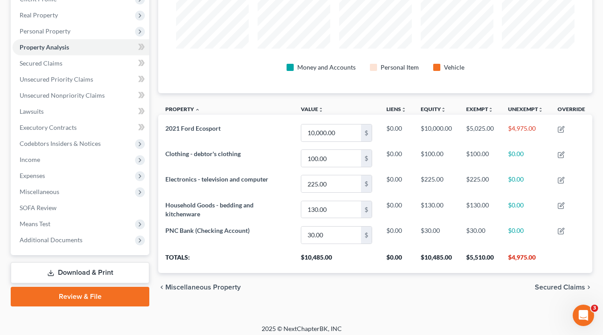
click at [561, 288] on span "Secured Claims" at bounding box center [560, 287] width 50 height 7
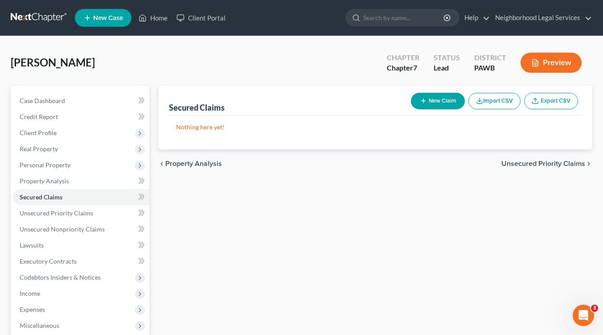
click at [572, 164] on span "Unsecured Priority Claims" at bounding box center [544, 163] width 84 height 7
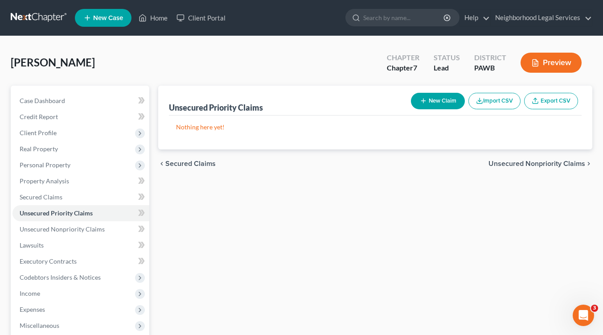
click at [573, 164] on span "Unsecured Nonpriority Claims" at bounding box center [537, 163] width 97 height 7
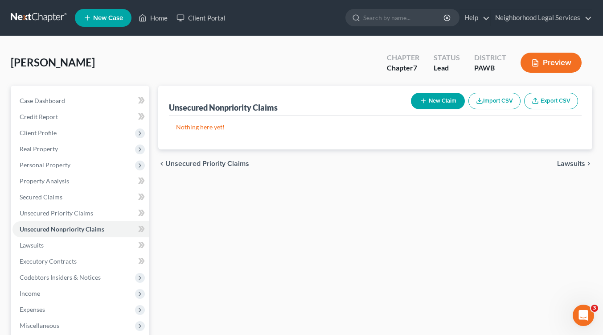
click at [573, 164] on span "Lawsuits" at bounding box center [571, 163] width 28 height 7
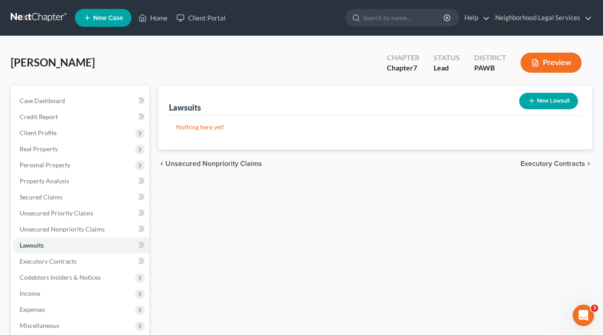
click at [573, 164] on span "Executory Contracts" at bounding box center [553, 163] width 65 height 7
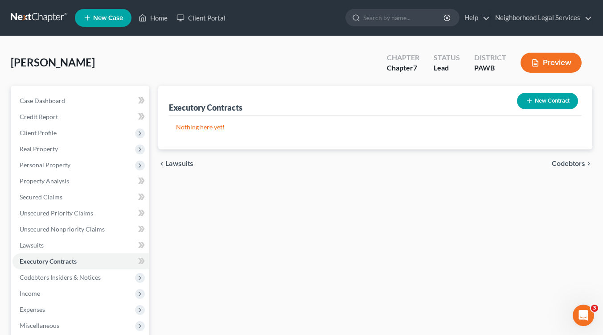
click at [573, 164] on span "Codebtors" at bounding box center [568, 163] width 33 height 7
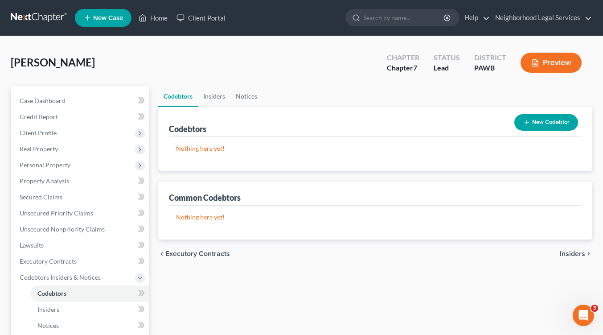
click at [567, 253] on span "Insiders" at bounding box center [572, 253] width 25 height 7
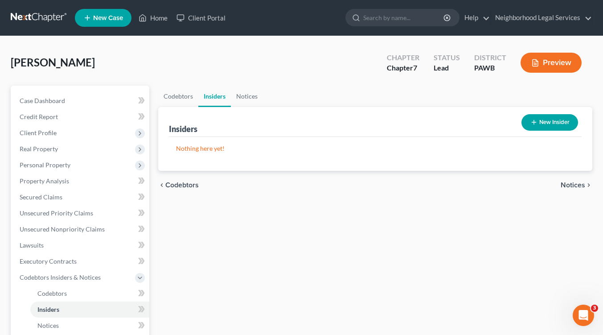
click at [580, 185] on span "Notices" at bounding box center [573, 184] width 25 height 7
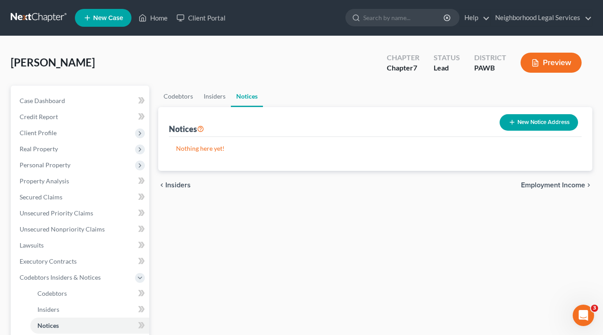
click at [580, 185] on span "Employment Income" at bounding box center [553, 184] width 64 height 7
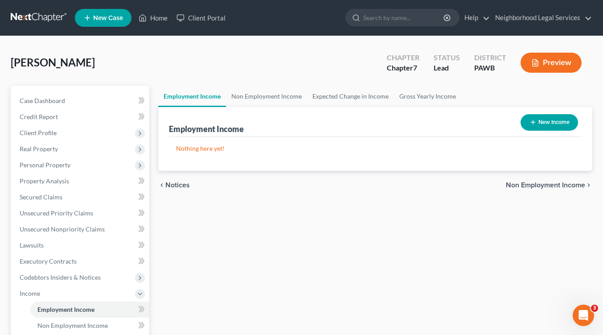
click at [580, 184] on span "Non Employment Income" at bounding box center [545, 184] width 79 height 7
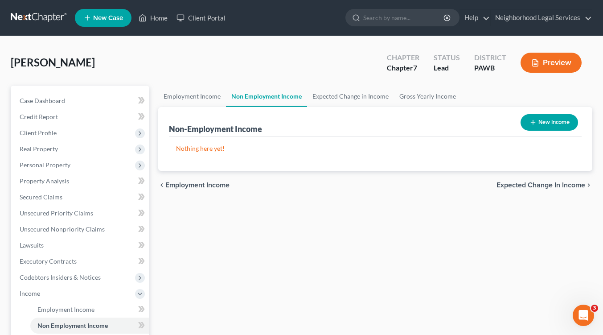
click at [551, 122] on button "New Income" at bounding box center [550, 122] width 58 height 16
select select "0"
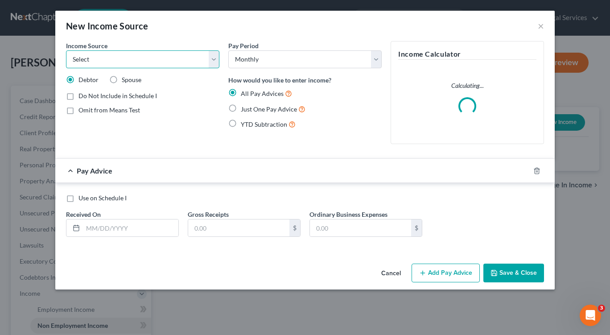
click at [216, 62] on select "Select Unemployment Disability (from employer) Pension Retirement Social Securi…" at bounding box center [142, 59] width 153 height 18
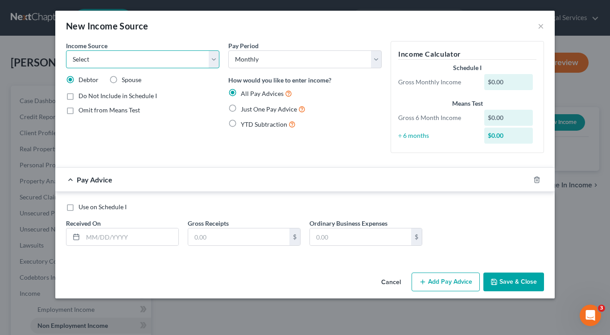
select select "5"
click at [66, 50] on select "Select Unemployment Disability (from employer) Pension Retirement Social Securi…" at bounding box center [142, 59] width 153 height 18
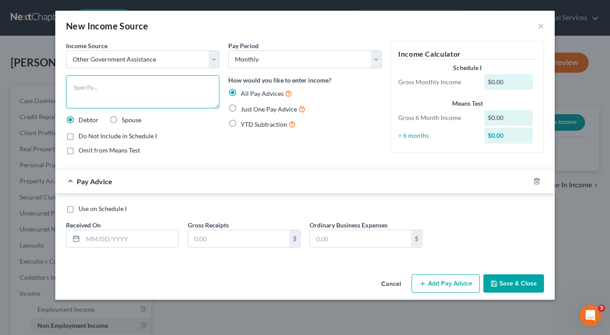
click at [83, 85] on textarea at bounding box center [142, 91] width 153 height 33
type textarea "SNAP benefits"
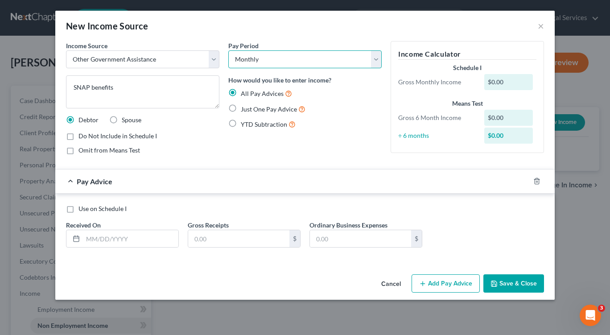
click at [376, 57] on select "Select Monthly Twice Monthly Every Other Week Weekly" at bounding box center [304, 59] width 153 height 18
select select "1"
click at [228, 50] on select "Select Monthly Twice Monthly Every Other Week Weekly" at bounding box center [304, 59] width 153 height 18
click at [108, 240] on input "text" at bounding box center [130, 238] width 95 height 17
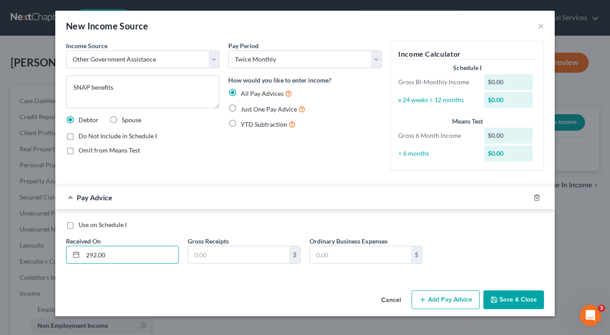
type input "292.00"
click at [241, 108] on label "Just One Pay Advice" at bounding box center [273, 109] width 65 height 10
click at [244, 108] on input "Just One Pay Advice" at bounding box center [247, 107] width 6 height 6
radio input "true"
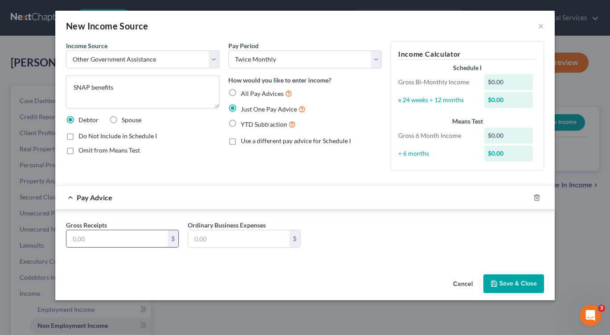
click at [103, 239] on input "text" at bounding box center [116, 238] width 101 height 17
drag, startPoint x: 82, startPoint y: 239, endPoint x: 104, endPoint y: 243, distance: 22.1
click at [86, 239] on input "291.00" at bounding box center [116, 238] width 101 height 17
type input "292.00"
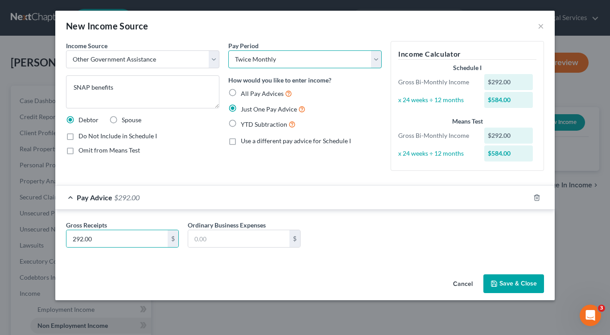
click at [378, 62] on select "Select Monthly Twice Monthly Every Other Week Weekly" at bounding box center [304, 59] width 153 height 18
select select "0"
click at [228, 50] on select "Select Monthly Twice Monthly Every Other Week Weekly" at bounding box center [304, 59] width 153 height 18
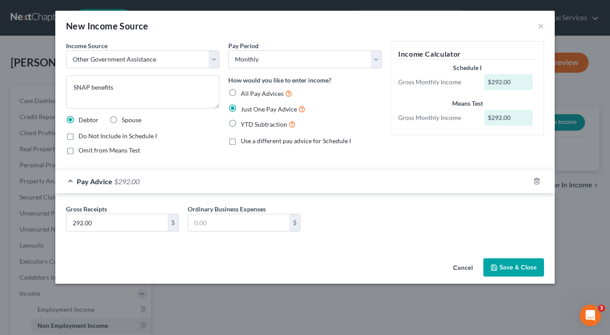
click at [506, 267] on button "Save & Close" at bounding box center [513, 267] width 61 height 19
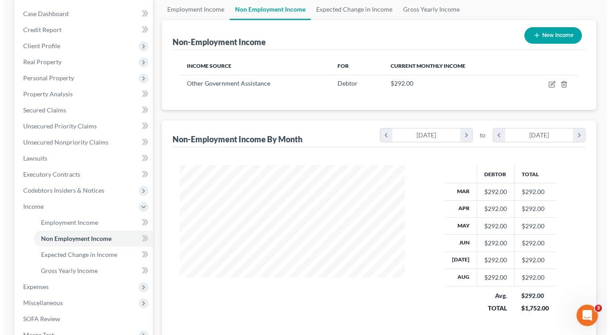
scroll to position [45, 0]
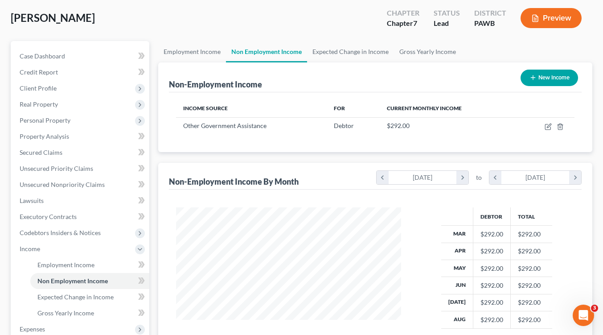
click at [547, 79] on button "New Income" at bounding box center [550, 78] width 58 height 16
select select "0"
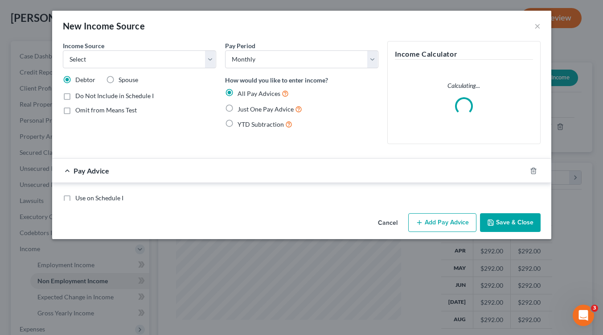
scroll to position [160, 246]
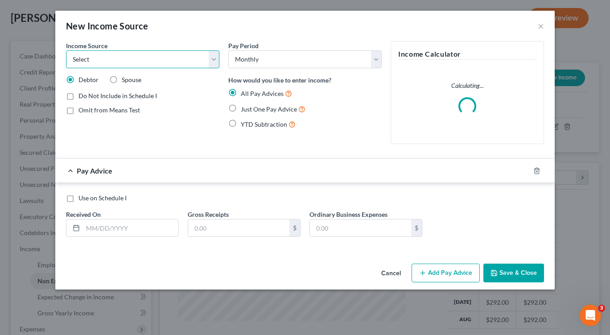
click at [216, 59] on select "Select Unemployment Disability (from employer) Pension Retirement Social Securi…" at bounding box center [142, 59] width 153 height 18
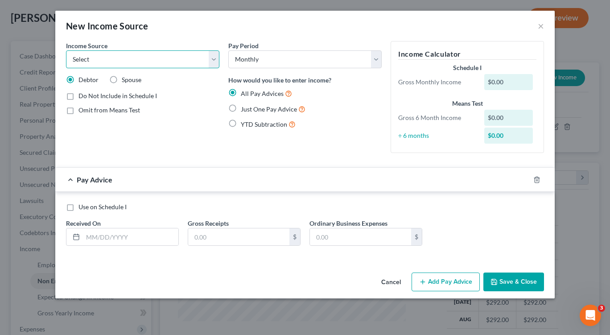
select select "4"
click at [66, 50] on select "Select Unemployment Disability (from employer) Pension Retirement Social Securi…" at bounding box center [142, 59] width 153 height 18
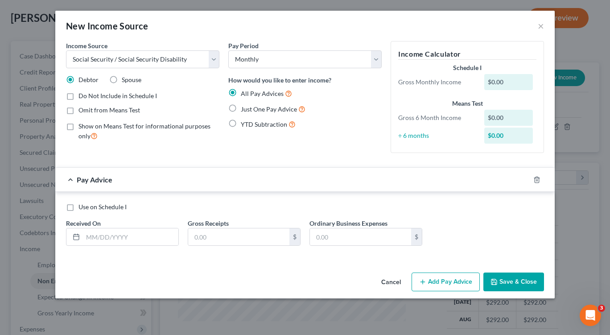
click at [241, 109] on label "Just One Pay Advice" at bounding box center [273, 109] width 65 height 10
click at [244, 109] on input "Just One Pay Advice" at bounding box center [247, 107] width 6 height 6
radio input "true"
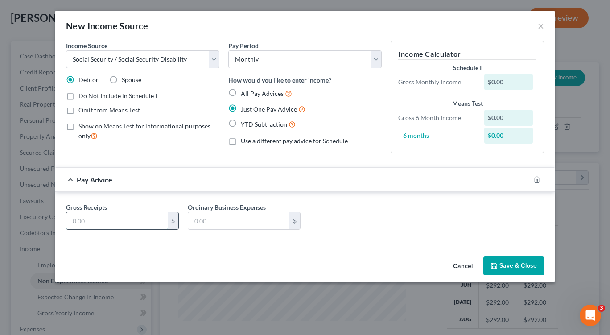
click at [90, 221] on input "text" at bounding box center [116, 220] width 101 height 17
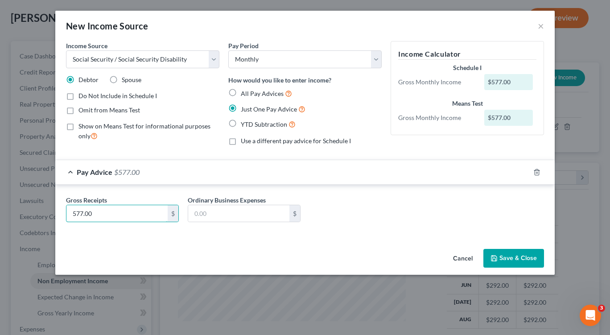
type input "577.00"
click at [507, 259] on button "Save & Close" at bounding box center [513, 258] width 61 height 19
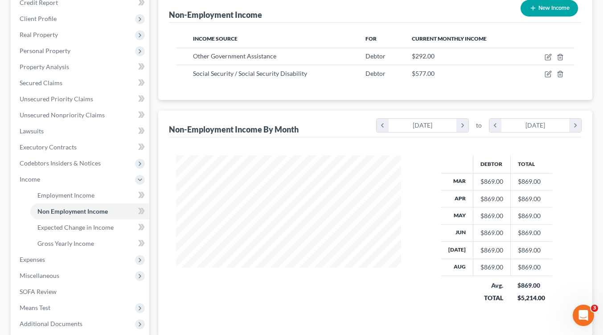
scroll to position [202, 0]
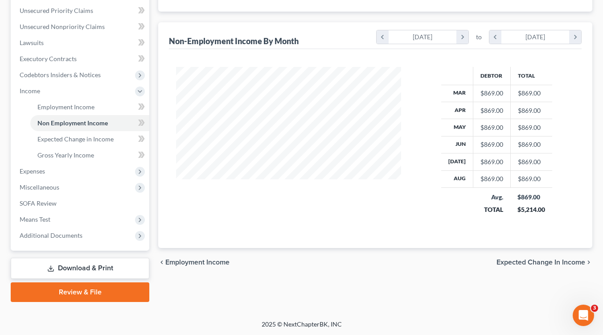
click at [533, 259] on span "Expected Change in Income" at bounding box center [541, 262] width 89 height 7
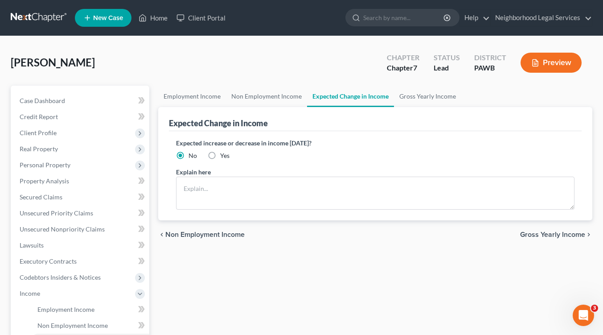
click at [549, 234] on span "Gross Yearly Income" at bounding box center [552, 234] width 65 height 7
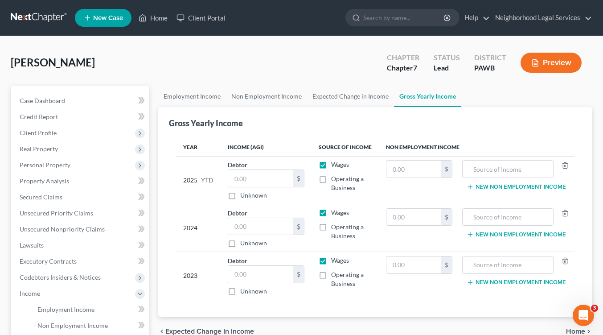
click at [331, 165] on label "Wages" at bounding box center [340, 164] width 18 height 9
click at [335, 165] on input "Wages" at bounding box center [338, 163] width 6 height 6
checkbox input "false"
click at [331, 214] on label "Wages" at bounding box center [340, 212] width 18 height 9
click at [335, 214] on input "Wages" at bounding box center [338, 211] width 6 height 6
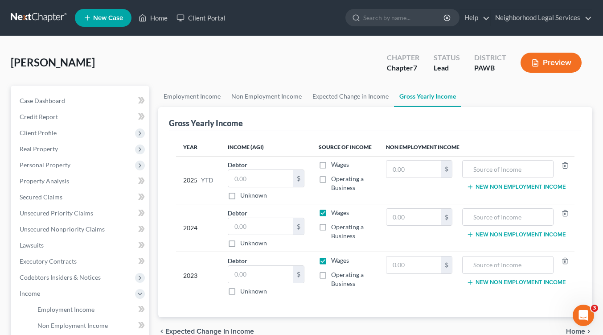
checkbox input "false"
click at [331, 259] on label "Wages" at bounding box center [340, 260] width 18 height 9
click at [335, 259] on input "Wages" at bounding box center [338, 259] width 6 height 6
checkbox input "false"
click at [433, 173] on input "text" at bounding box center [414, 169] width 55 height 17
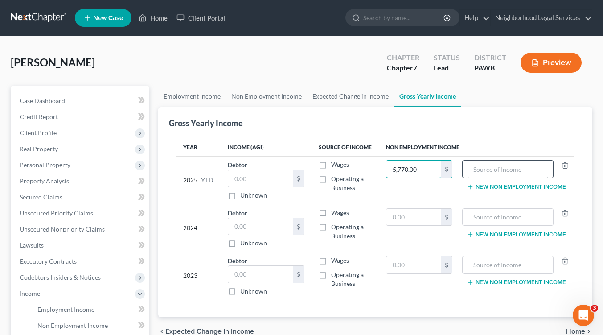
type input "5,770.00"
click at [494, 168] on input "text" at bounding box center [508, 169] width 82 height 17
type input "Social Security benefits"
click at [500, 187] on button "New Non Employment Income" at bounding box center [516, 186] width 99 height 7
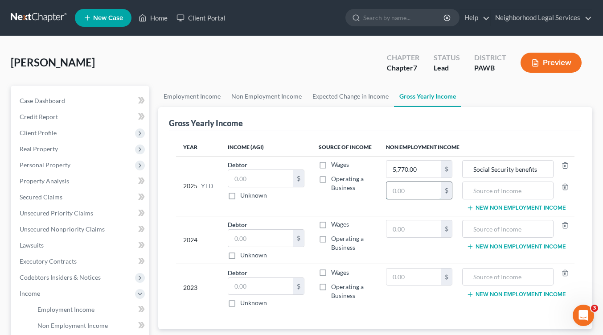
click at [427, 186] on input "text" at bounding box center [414, 190] width 55 height 17
type input "2,920.00"
click at [507, 193] on input "text" at bounding box center [508, 190] width 82 height 17
type input "SNAP benefits"
click at [406, 227] on input "text" at bounding box center [414, 228] width 55 height 17
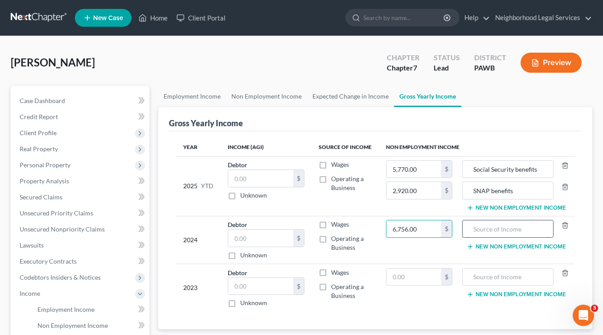
type input "6,756.00"
click at [481, 227] on input "text" at bounding box center [508, 228] width 82 height 17
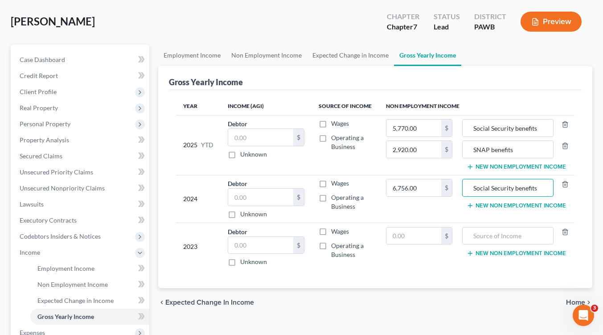
scroll to position [89, 0]
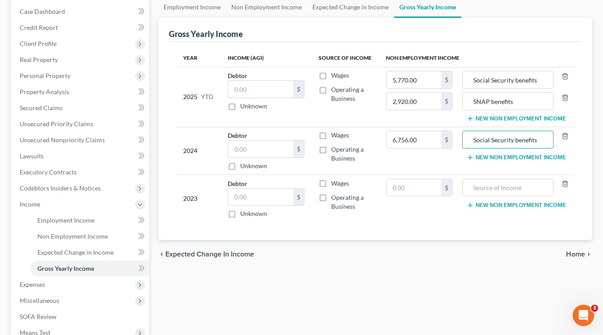
type input "Social Security benefits"
click at [581, 252] on span "Home" at bounding box center [575, 254] width 19 height 7
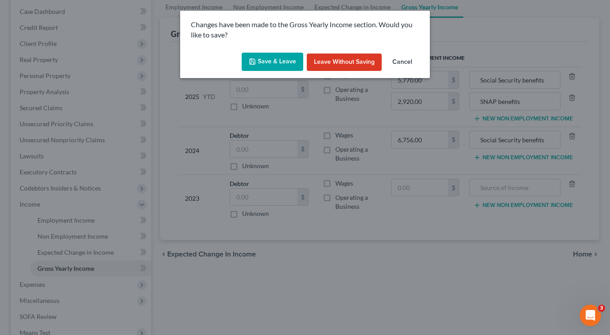
click at [265, 63] on button "Save & Leave" at bounding box center [273, 62] width 62 height 19
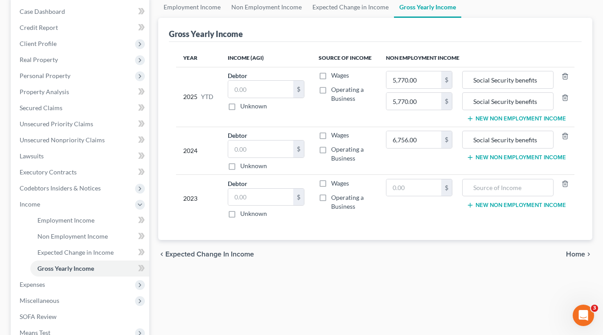
type input "2,920.00"
type input "SNAP benefits"
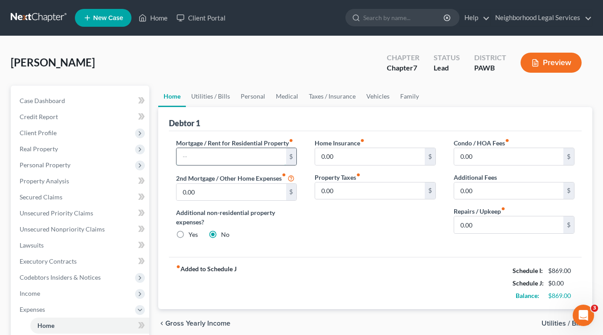
click at [256, 156] on input "text" at bounding box center [231, 156] width 109 height 17
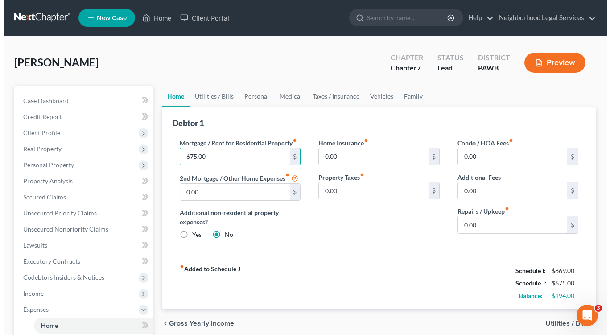
scroll to position [89, 0]
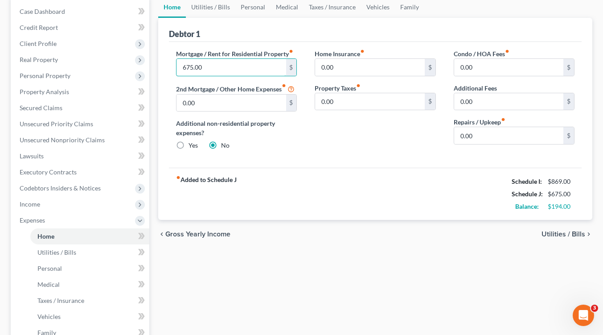
type input "675.00"
click at [559, 235] on span "Utilities / Bills" at bounding box center [564, 233] width 44 height 7
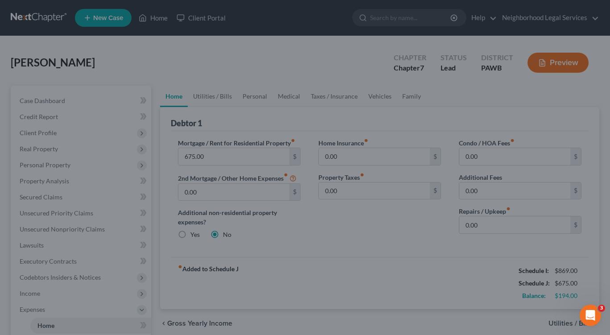
click at [517, 16] on div at bounding box center [305, 167] width 610 height 335
click at [521, 19] on div at bounding box center [305, 167] width 610 height 335
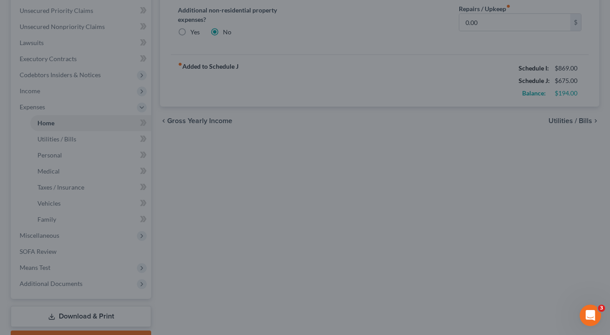
click at [450, 203] on div at bounding box center [305, 167] width 610 height 335
click at [561, 119] on div at bounding box center [305, 167] width 610 height 335
